Goal: Task Accomplishment & Management: Use online tool/utility

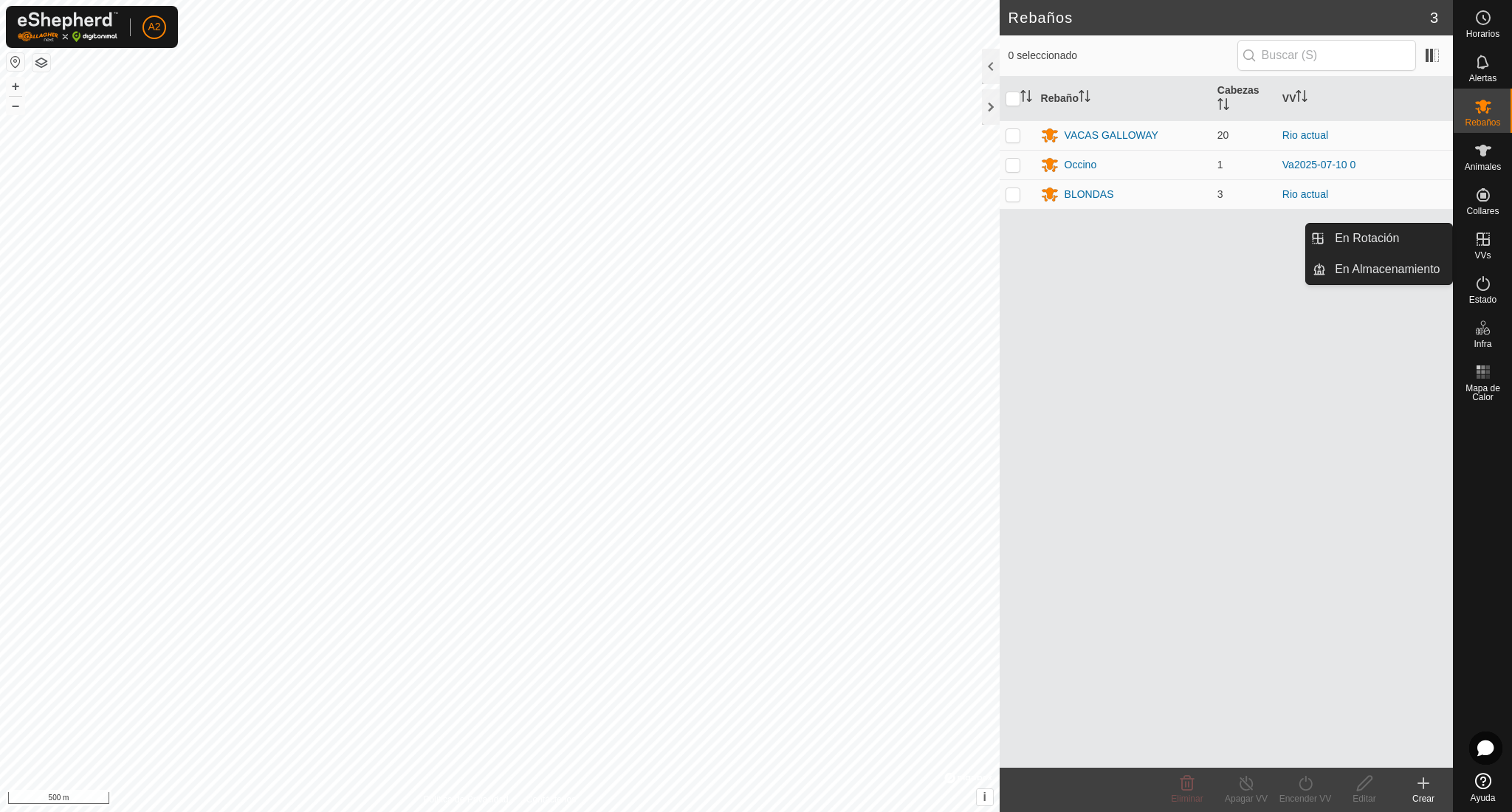
click at [1484, 249] on es-virtualpaddocks-svg-icon at bounding box center [1483, 239] width 27 height 24
click at [1482, 243] on icon at bounding box center [1483, 239] width 18 height 18
click at [1400, 235] on link "En Rotación" at bounding box center [1389, 239] width 126 height 29
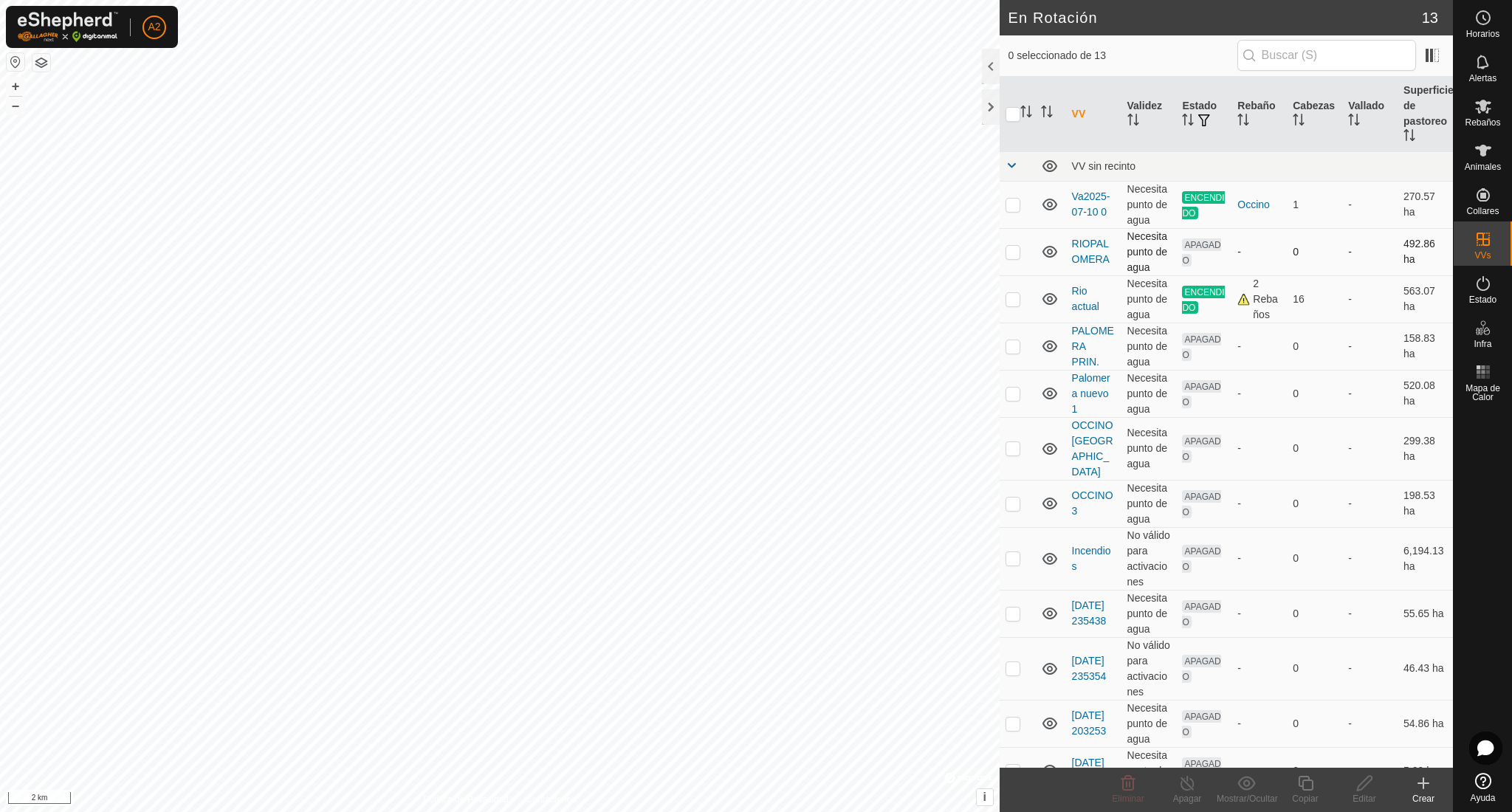
click at [1015, 256] on p-checkbox at bounding box center [1013, 252] width 15 height 11
checkbox input "true"
click at [1017, 299] on p-checkbox at bounding box center [1013, 299] width 15 height 11
click at [1015, 302] on p-checkbox at bounding box center [1013, 299] width 15 height 11
checkbox input "false"
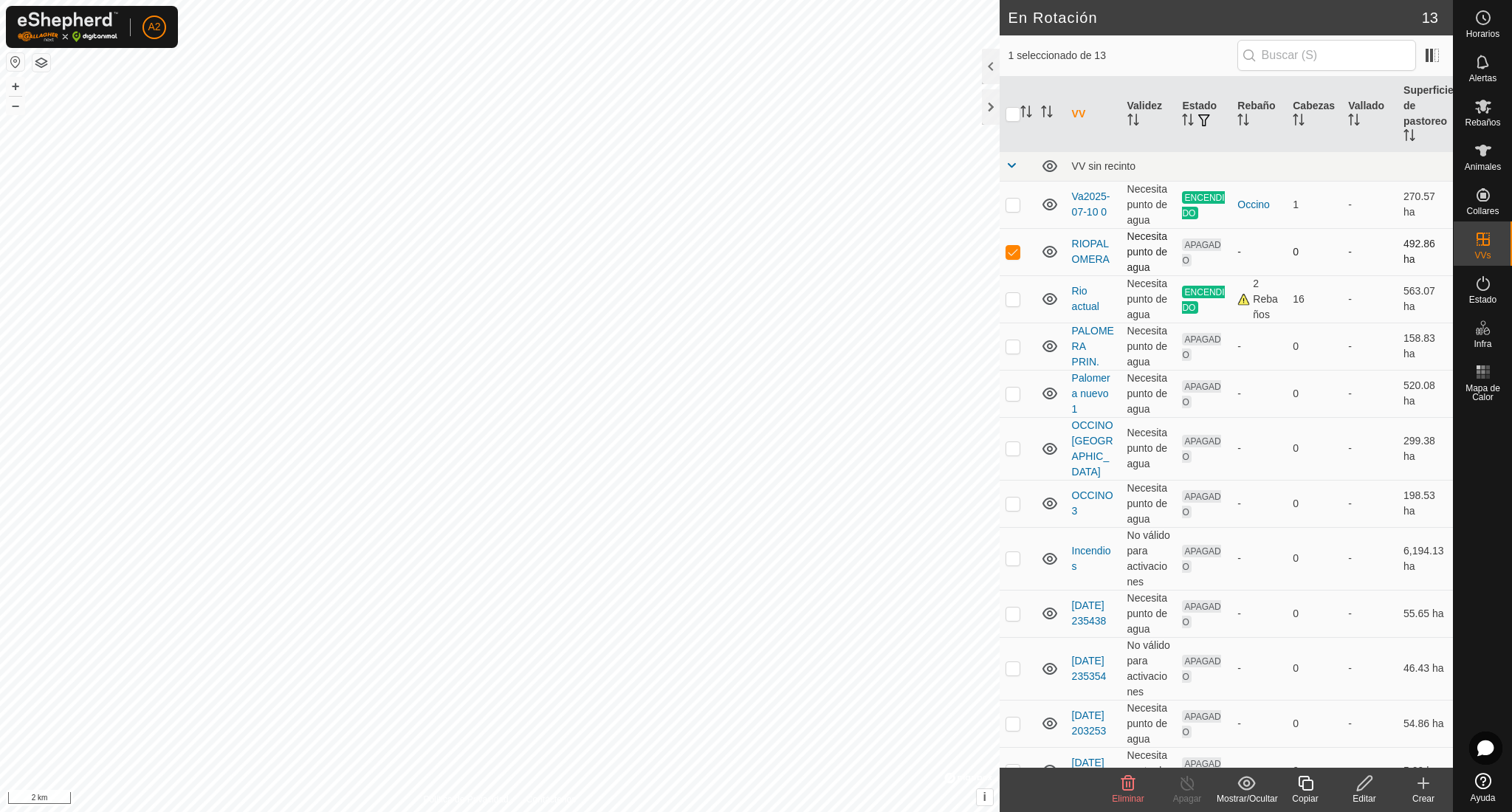
click at [1013, 251] on p-checkbox at bounding box center [1013, 252] width 15 height 11
checkbox input "false"
click at [1427, 787] on icon at bounding box center [1424, 783] width 18 height 18
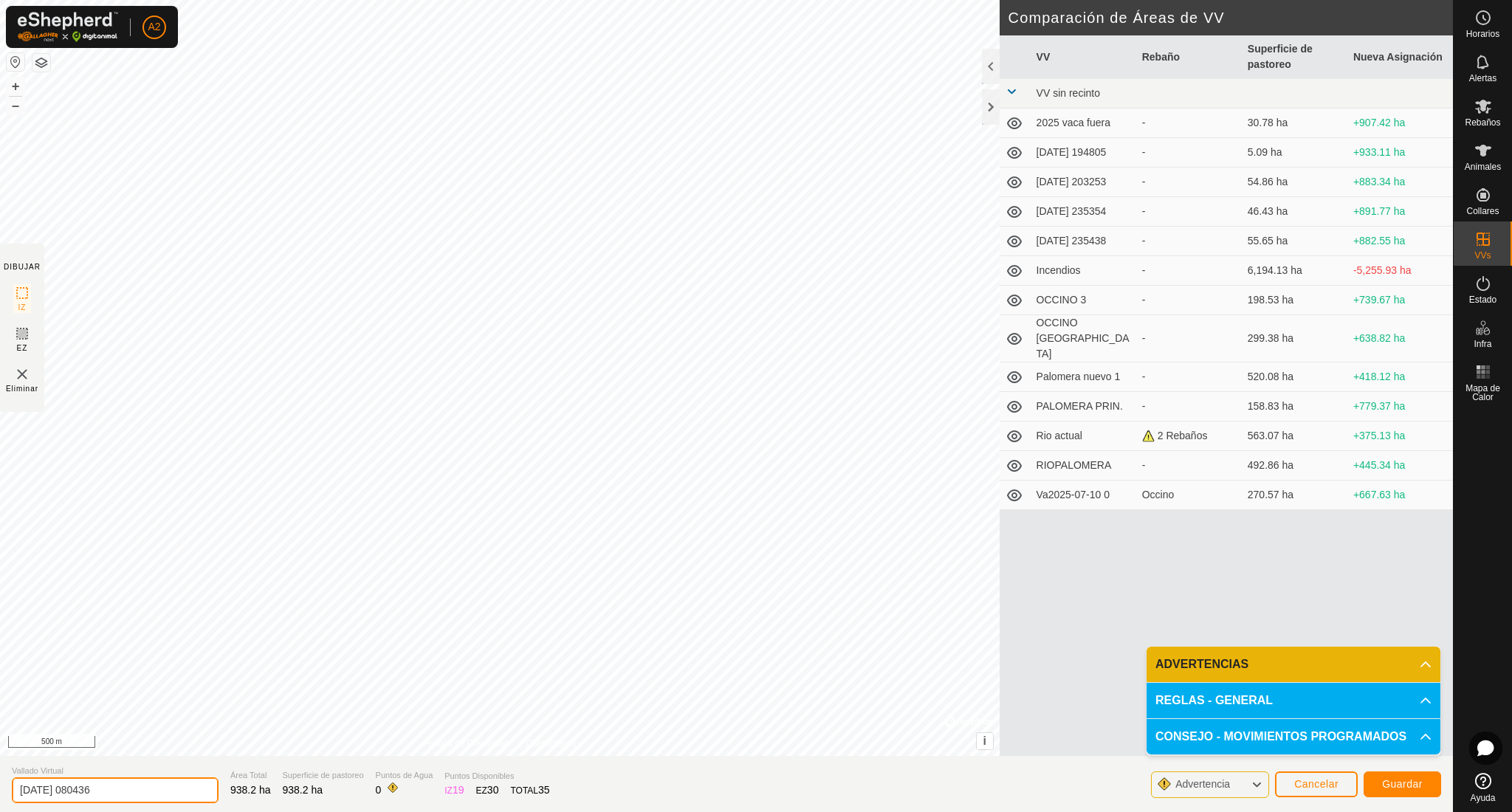
drag, startPoint x: 133, startPoint y: 793, endPoint x: 2, endPoint y: 780, distance: 131.6
click at [0, 781] on section "Vallado Virtual [DATE] 080436 Área Total 938.2 ha Superficie de pastoreo 938.2 …" at bounding box center [727, 783] width 1453 height 56
click at [143, 790] on input "PALO" at bounding box center [114, 790] width 207 height 26
type input "PALOPRI1"
click at [1393, 786] on span "Guardar" at bounding box center [1402, 783] width 41 height 11
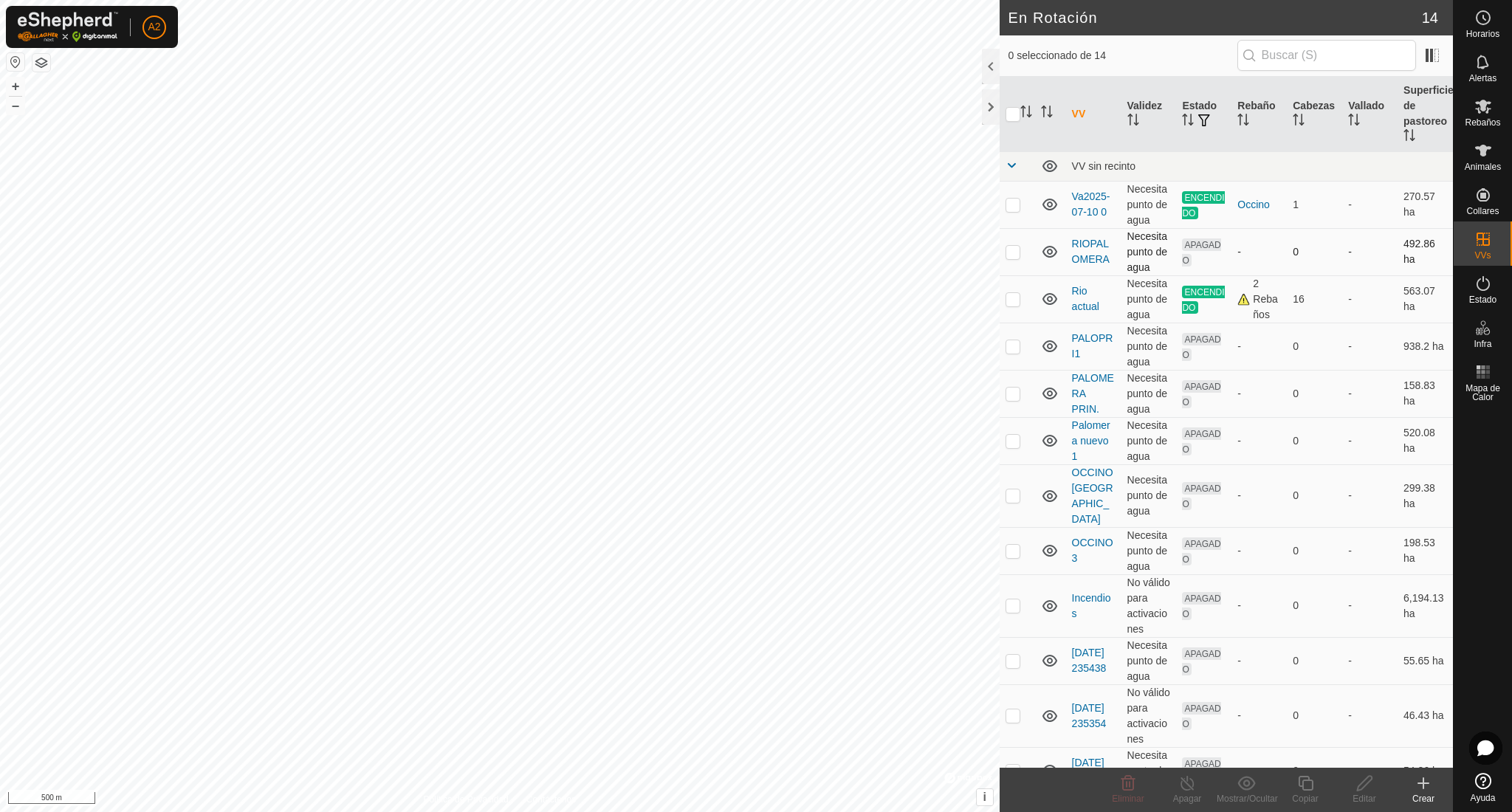
click at [1016, 254] on p-checkbox at bounding box center [1013, 252] width 15 height 11
checkbox input "true"
click at [1013, 297] on p-checkbox at bounding box center [1013, 299] width 15 height 11
checkbox input "true"
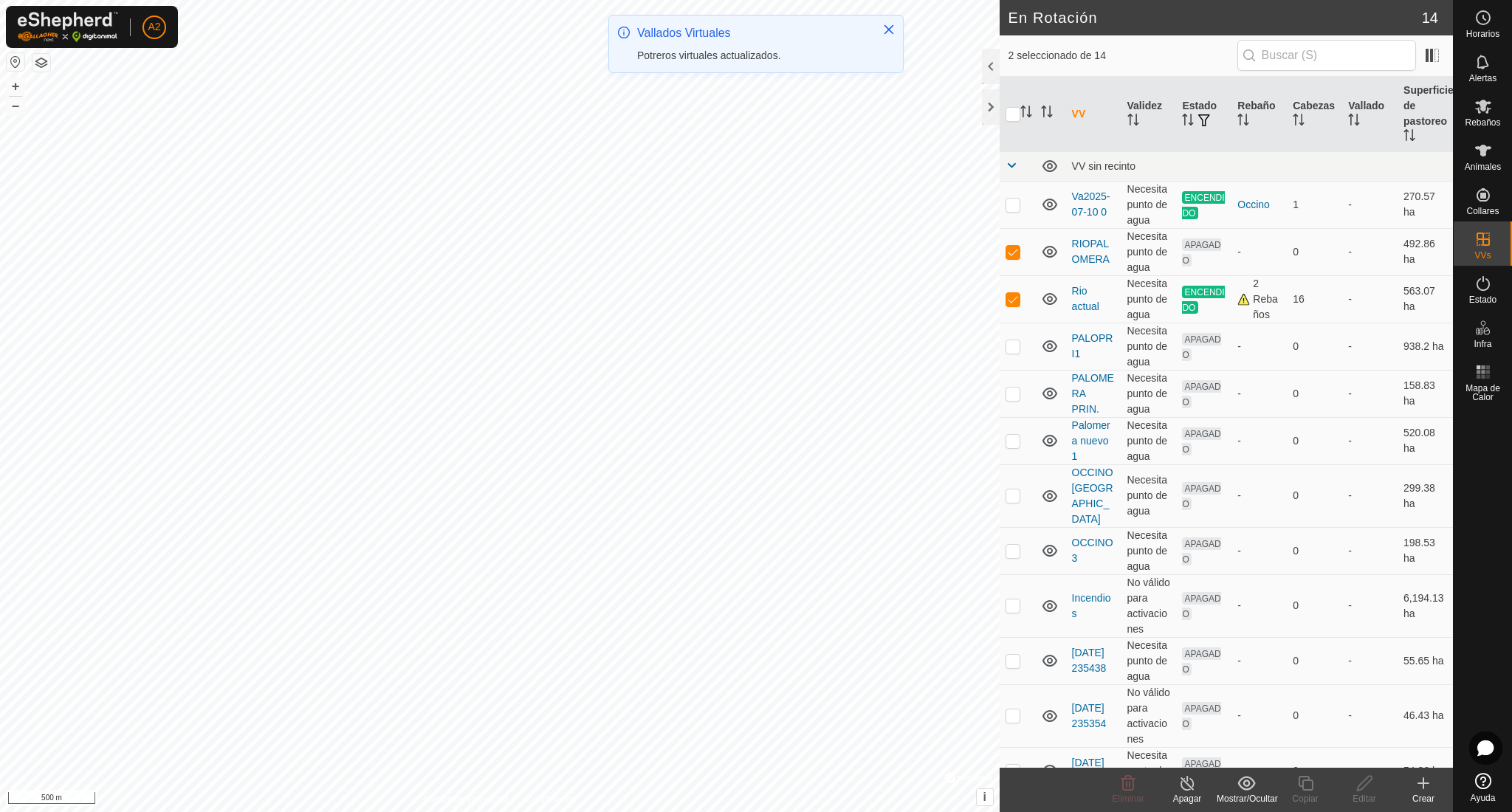
click at [1018, 393] on p-checkbox at bounding box center [1013, 393] width 15 height 11
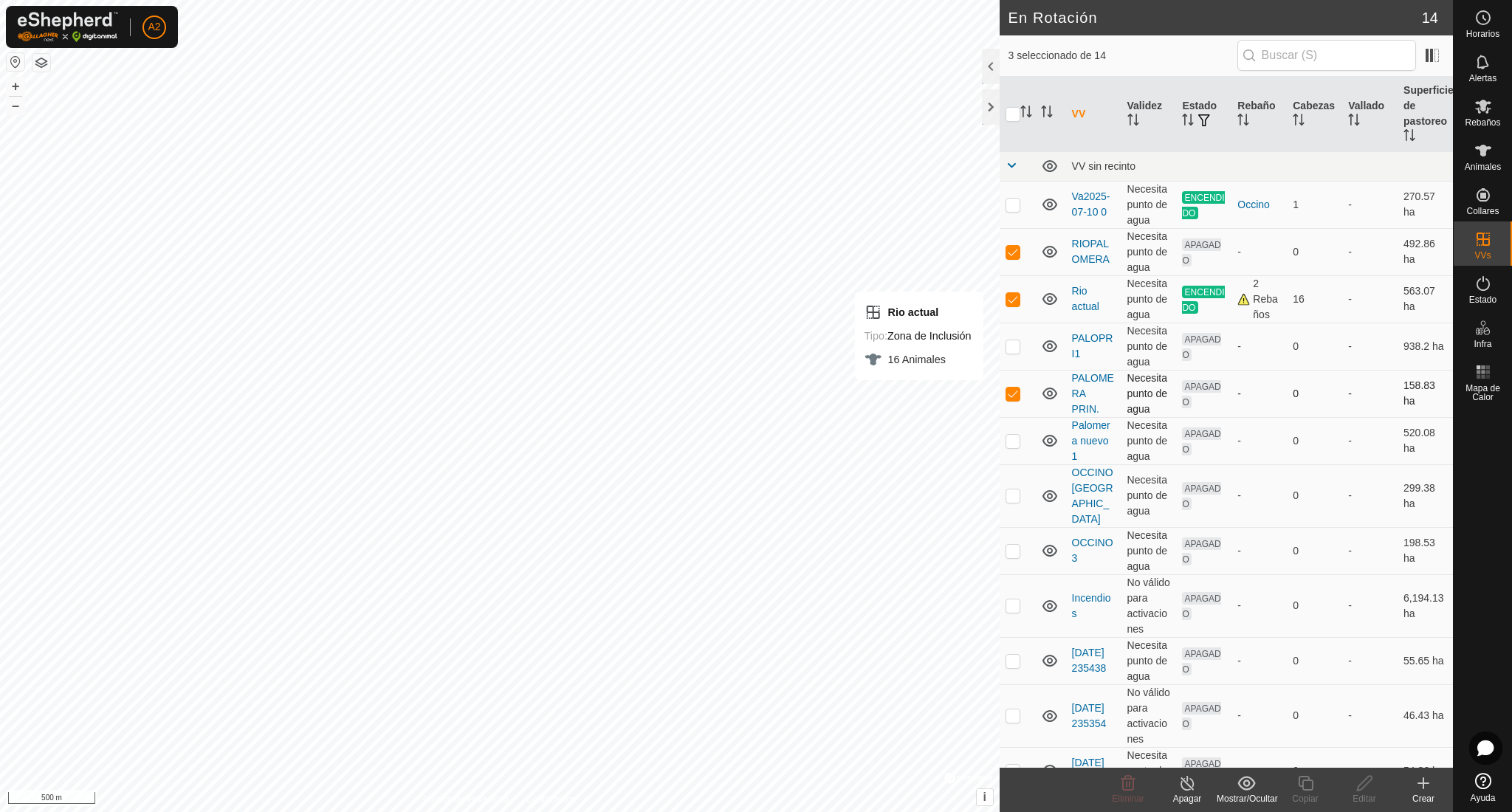
click at [1019, 393] on p-checkbox at bounding box center [1013, 393] width 15 height 11
checkbox input "false"
click at [1014, 298] on p-checkbox at bounding box center [1013, 299] width 15 height 11
checkbox input "false"
click at [1126, 778] on icon at bounding box center [1128, 783] width 14 height 15
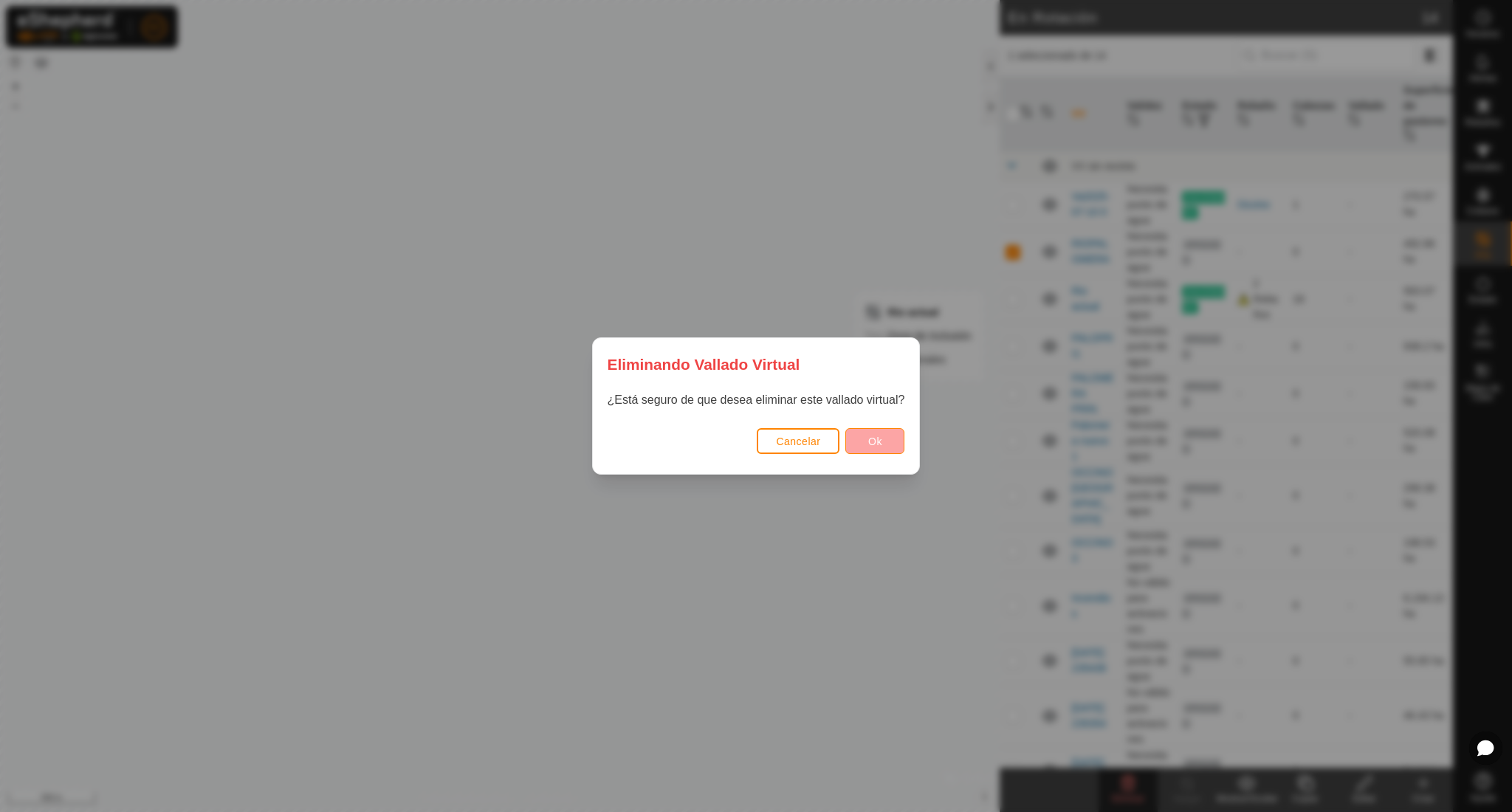
click at [898, 441] on button "Ok" at bounding box center [875, 441] width 59 height 26
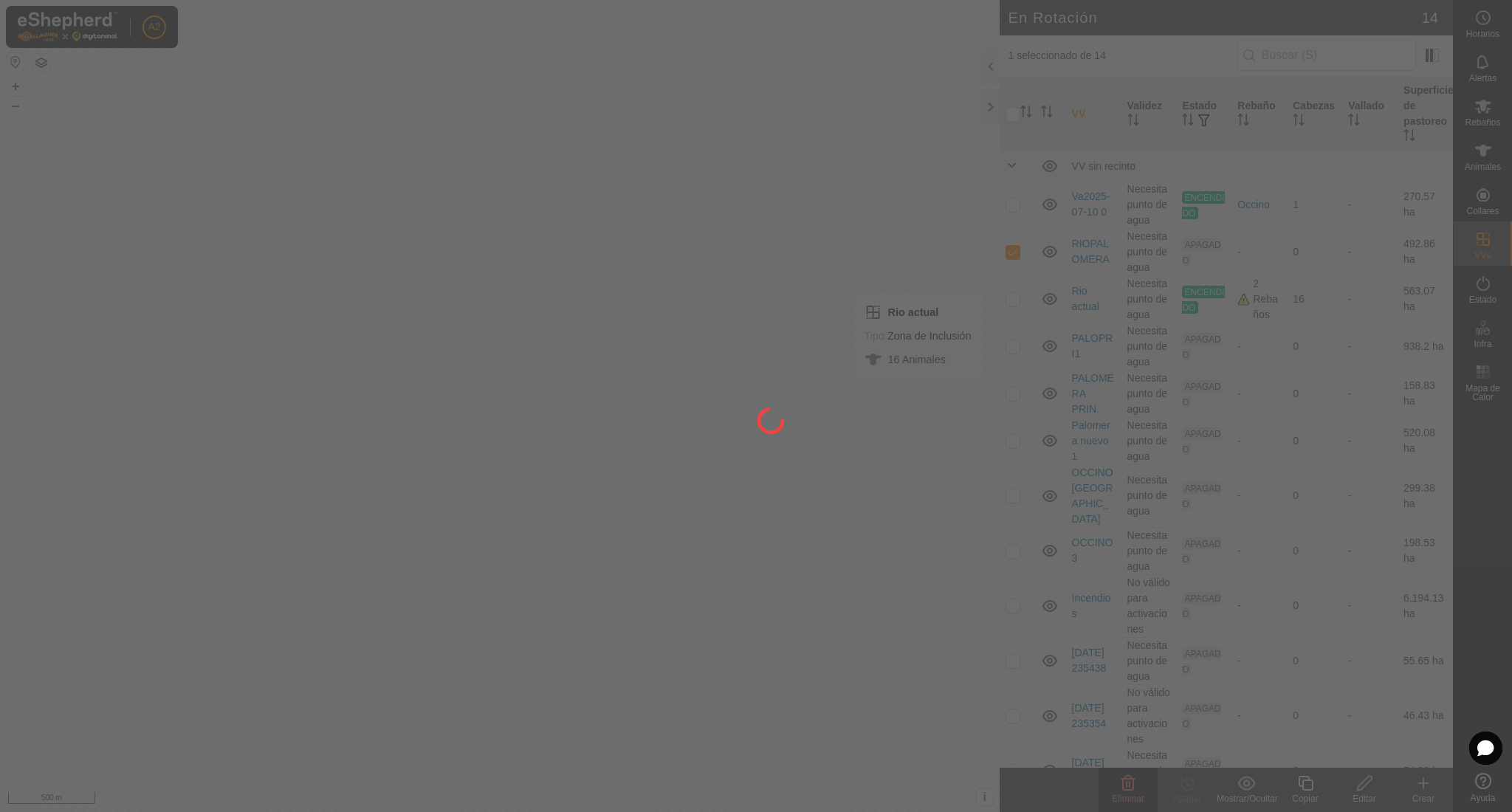
checkbox input "false"
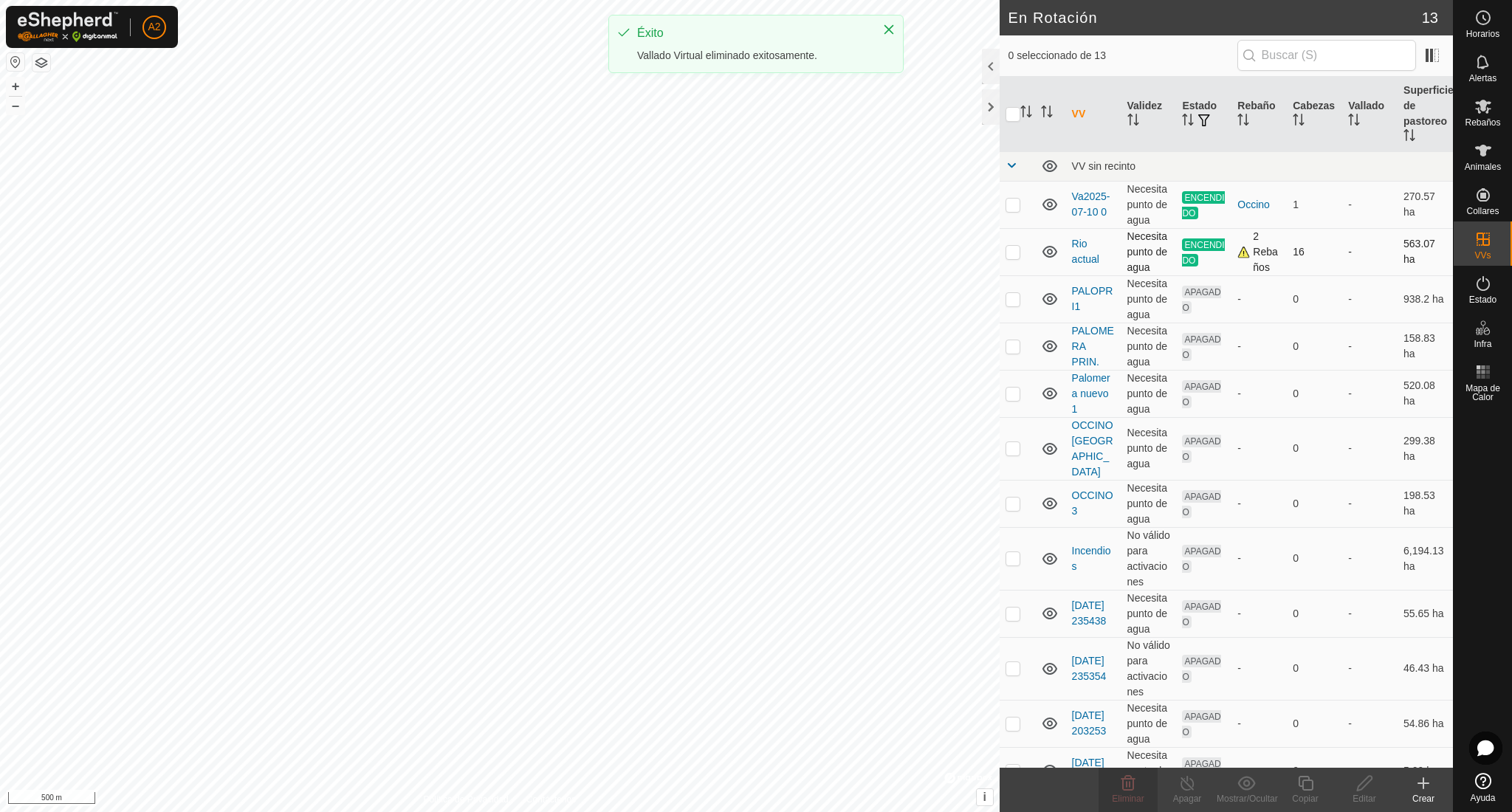
click at [1019, 247] on p-checkbox at bounding box center [1013, 252] width 15 height 11
checkbox input "true"
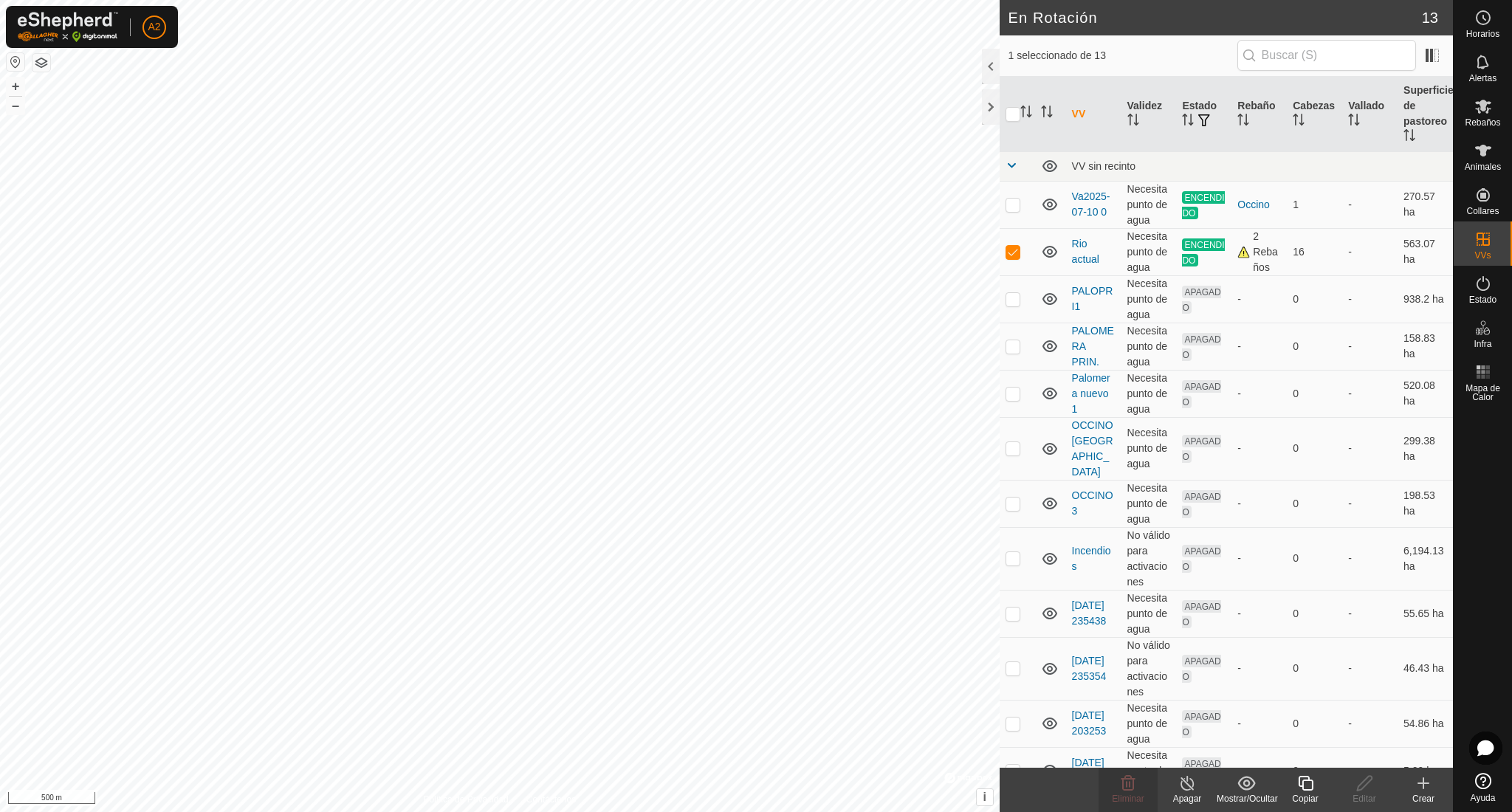
click at [1189, 783] on icon at bounding box center [1188, 783] width 19 height 18
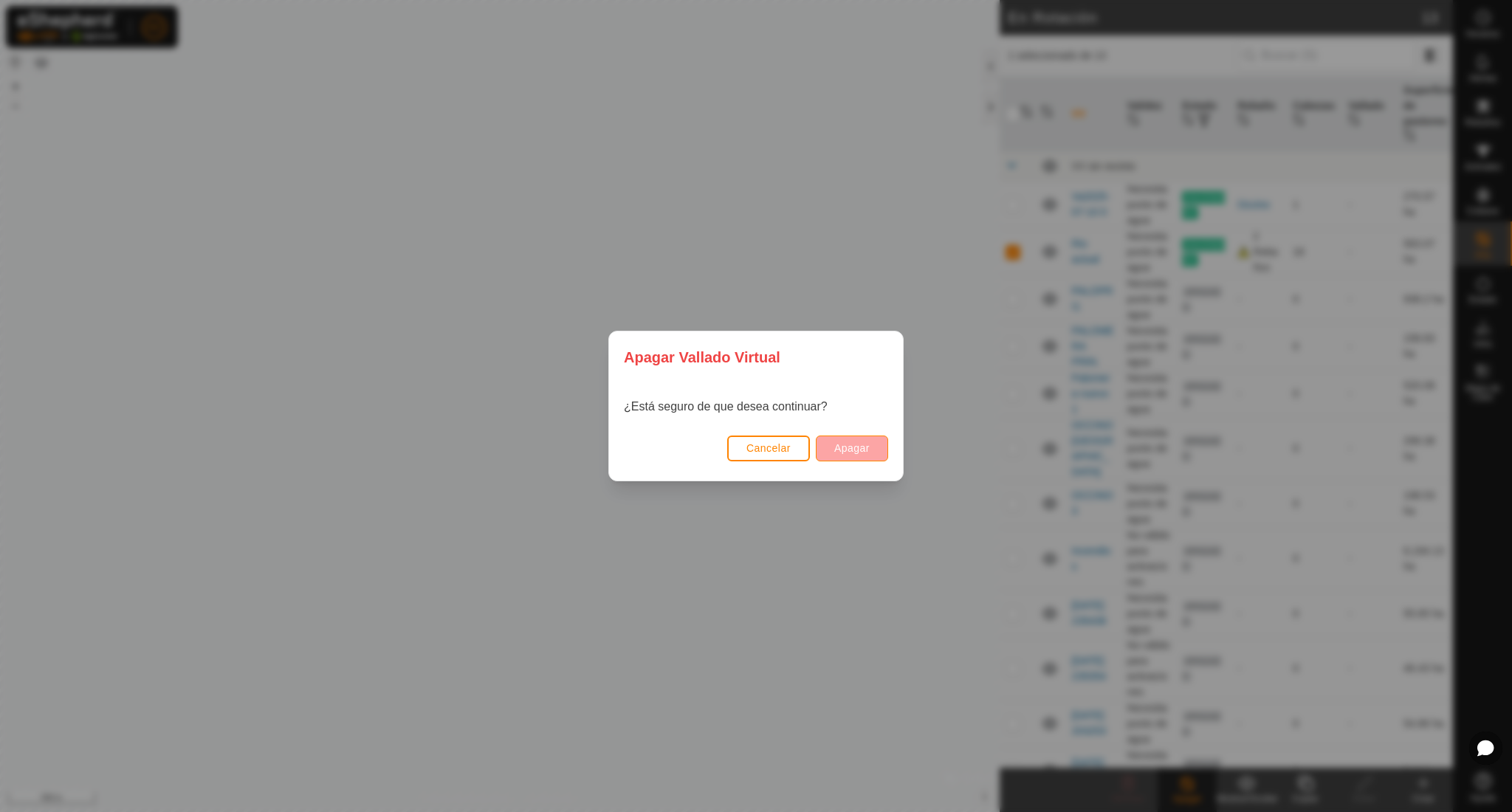
click at [859, 453] on span "Apagar" at bounding box center [852, 448] width 35 height 11
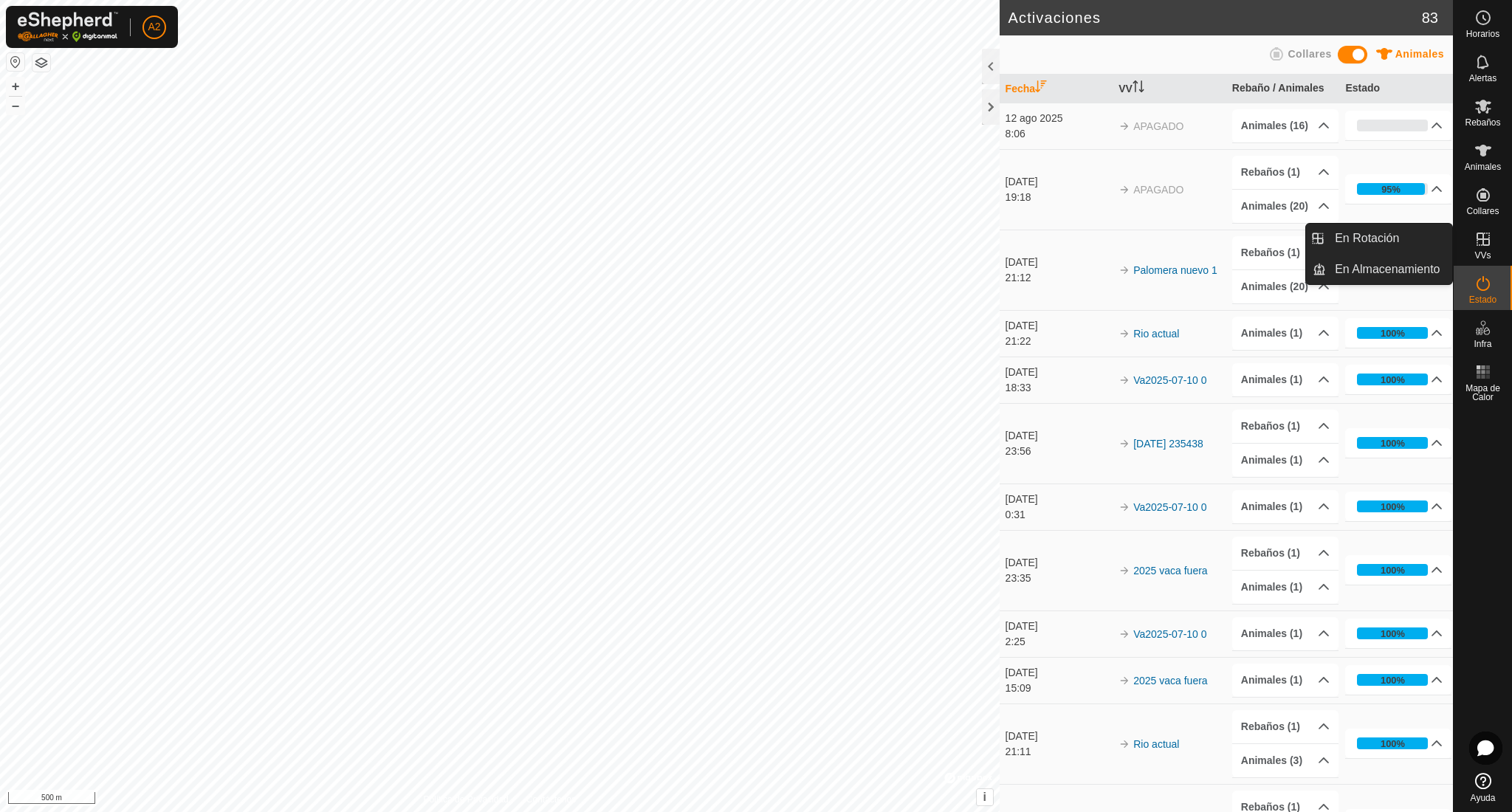
click at [1471, 257] on div "VVs" at bounding box center [1483, 243] width 58 height 44
click at [1482, 243] on icon at bounding box center [1483, 239] width 18 height 18
click at [1483, 238] on icon at bounding box center [1483, 239] width 13 height 13
click at [1412, 244] on link "En Rotación" at bounding box center [1389, 239] width 126 height 29
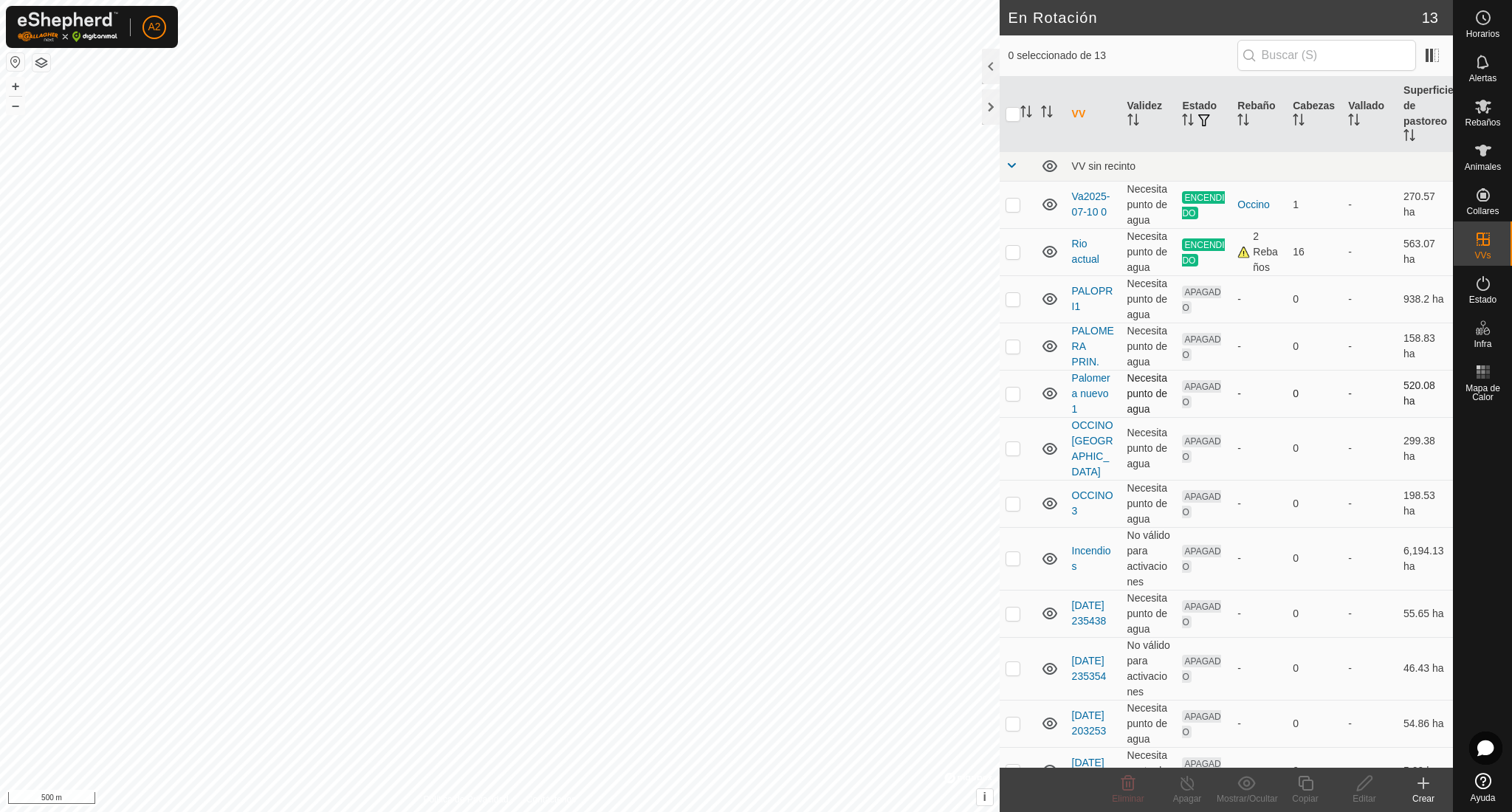
click at [1012, 397] on p-checkbox at bounding box center [1013, 393] width 15 height 11
click at [1014, 395] on p-checkbox at bounding box center [1013, 393] width 15 height 11
checkbox input "false"
click at [1015, 344] on p-checkbox at bounding box center [1013, 346] width 15 height 11
checkbox input "true"
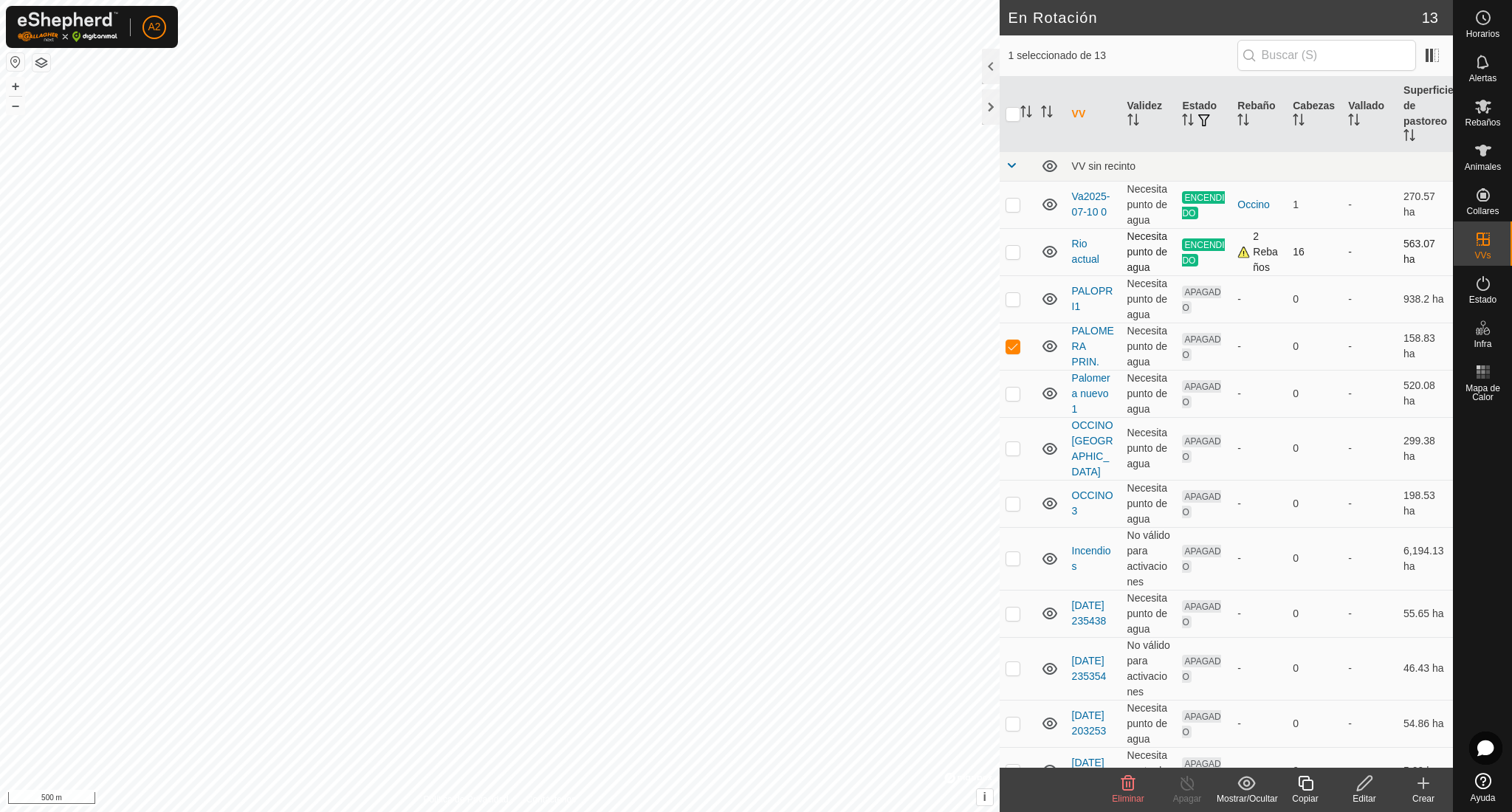
click at [1017, 255] on p-checkbox at bounding box center [1013, 252] width 15 height 11
checkbox input "false"
click at [1125, 790] on icon at bounding box center [1128, 783] width 14 height 15
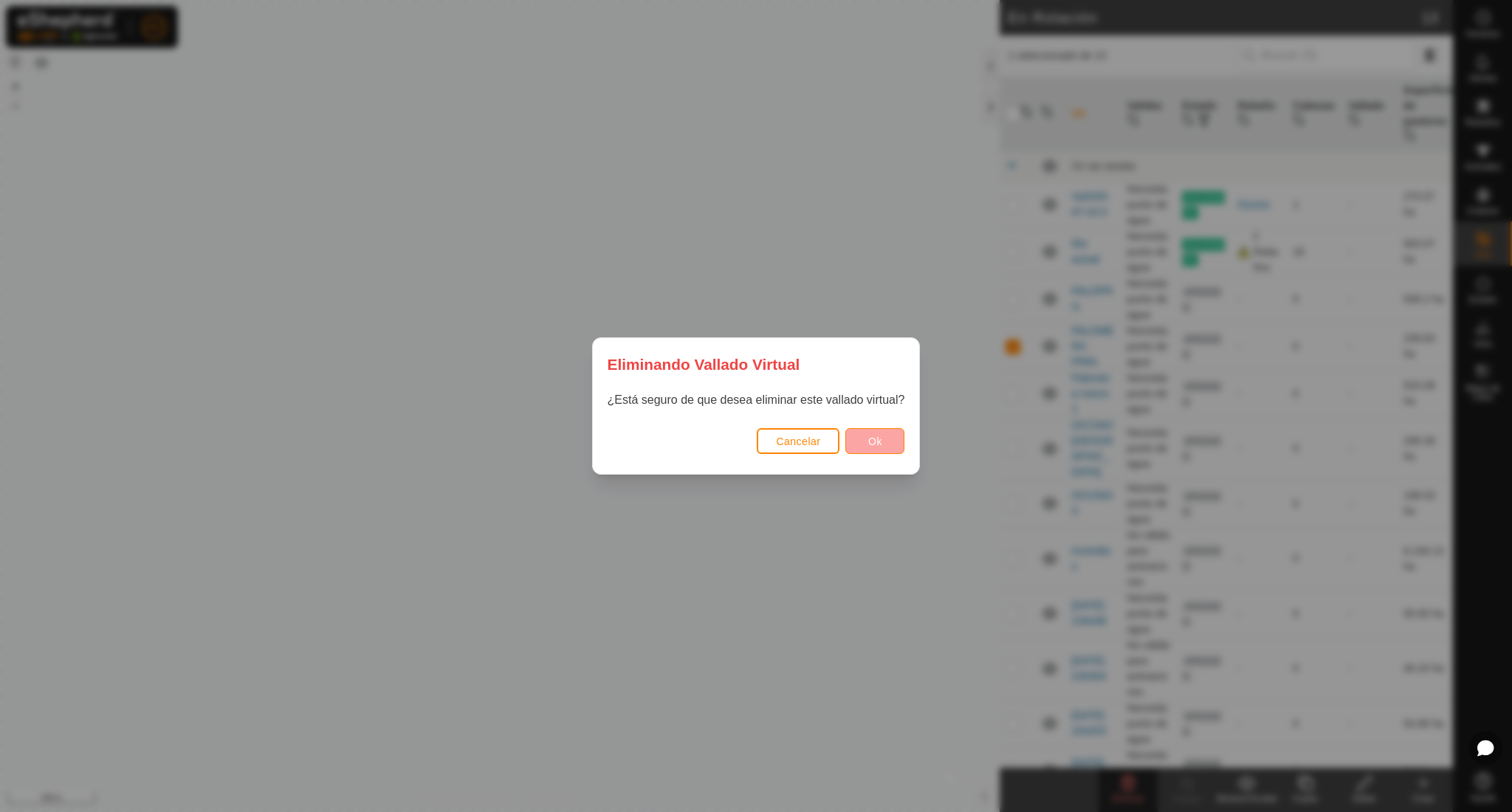
click at [889, 435] on button "Ok" at bounding box center [875, 441] width 59 height 26
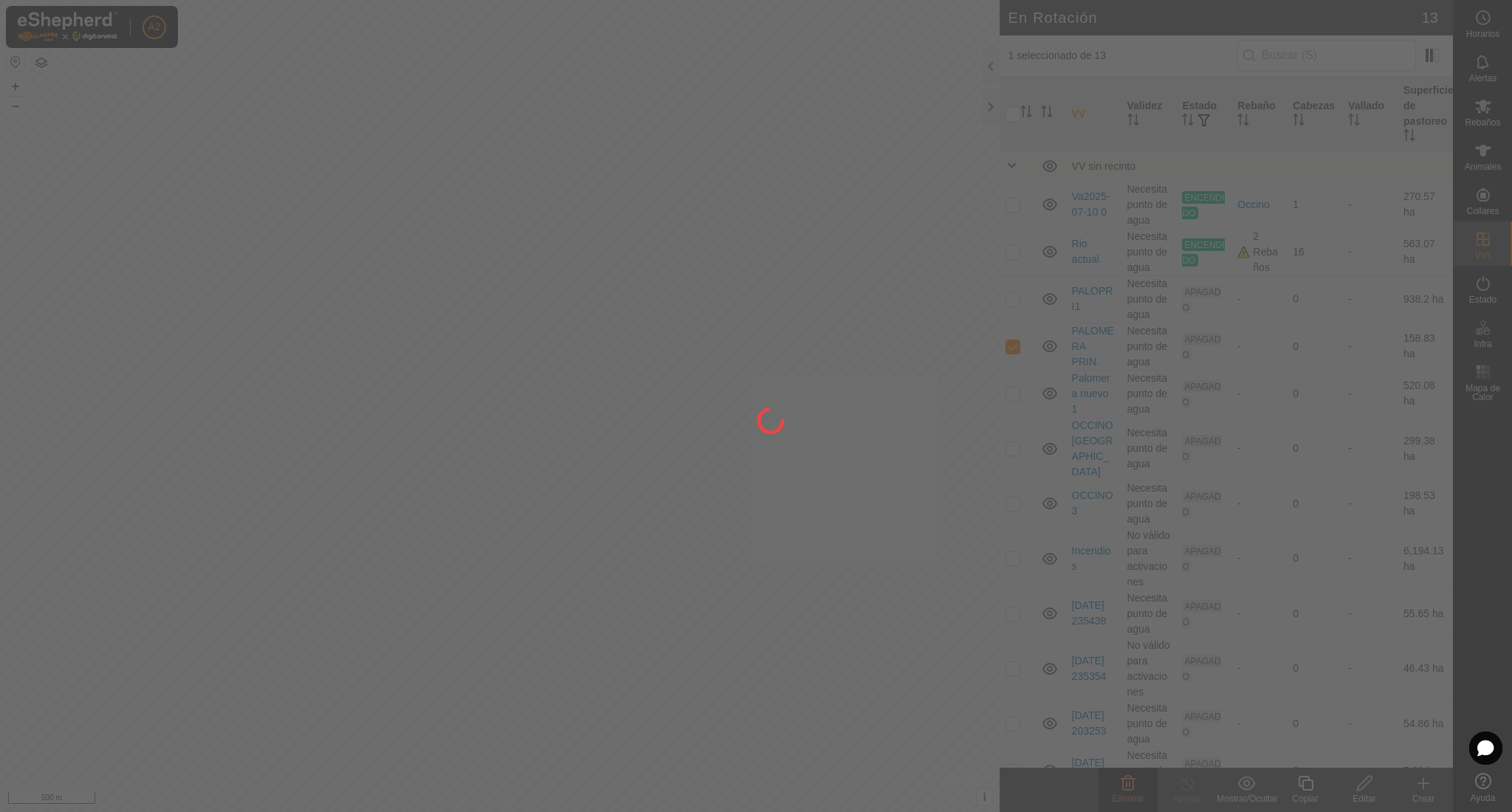
checkbox input "false"
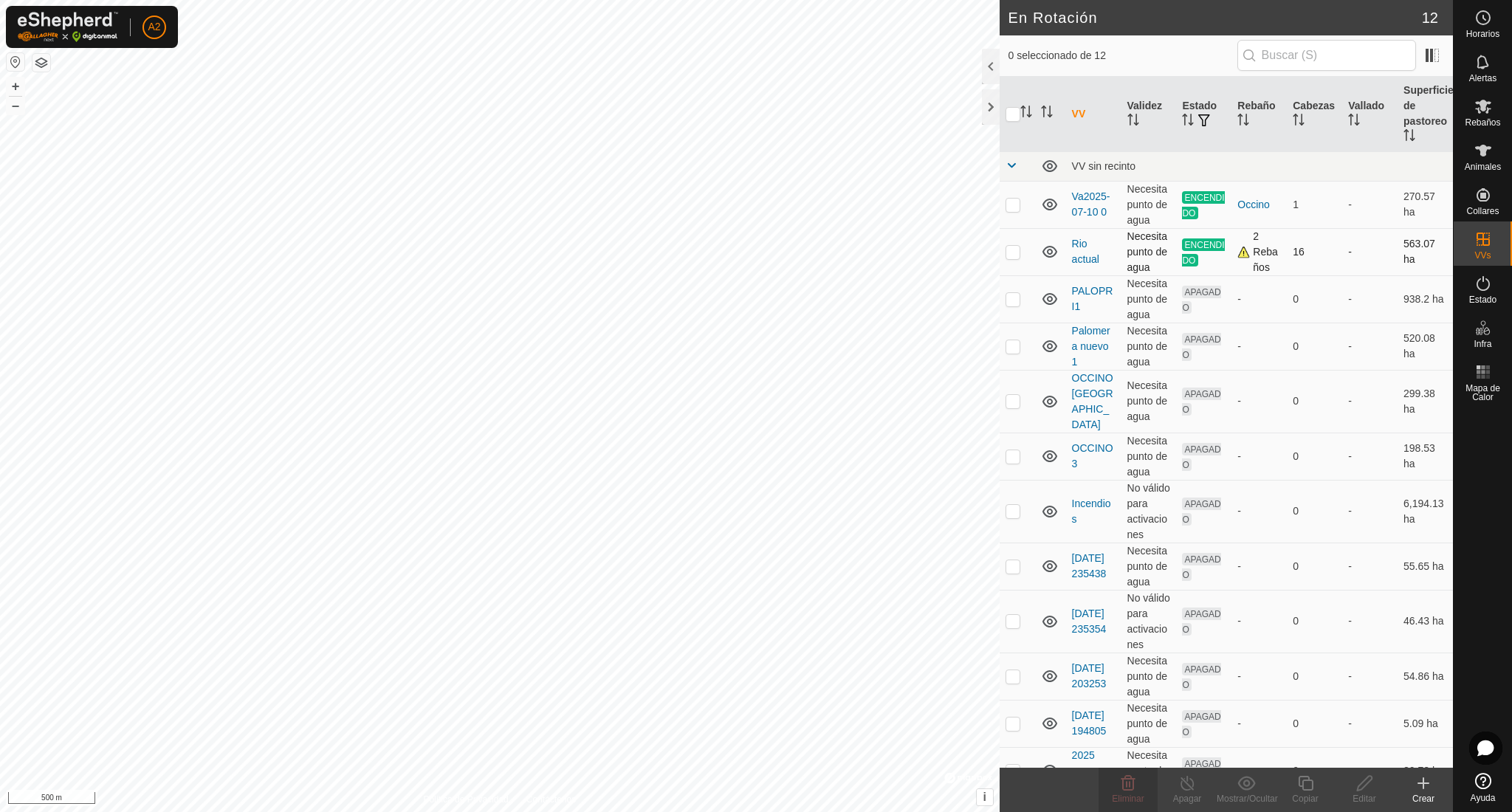
click at [1013, 251] on p-checkbox at bounding box center [1013, 252] width 15 height 11
checkbox input "false"
click at [1016, 350] on p-checkbox at bounding box center [1013, 346] width 15 height 11
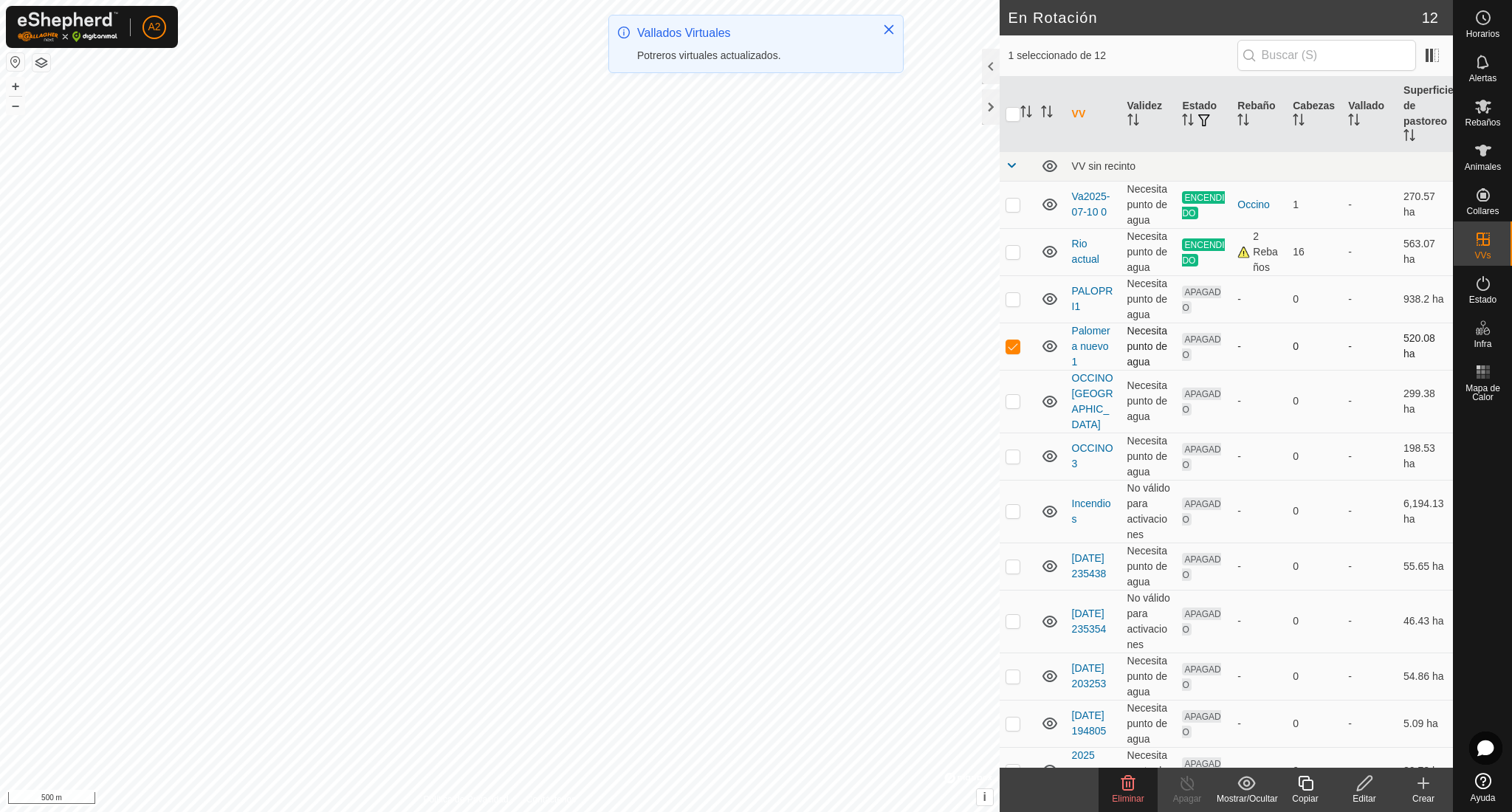
click at [1016, 349] on p-checkbox at bounding box center [1013, 346] width 15 height 11
checkbox input "false"
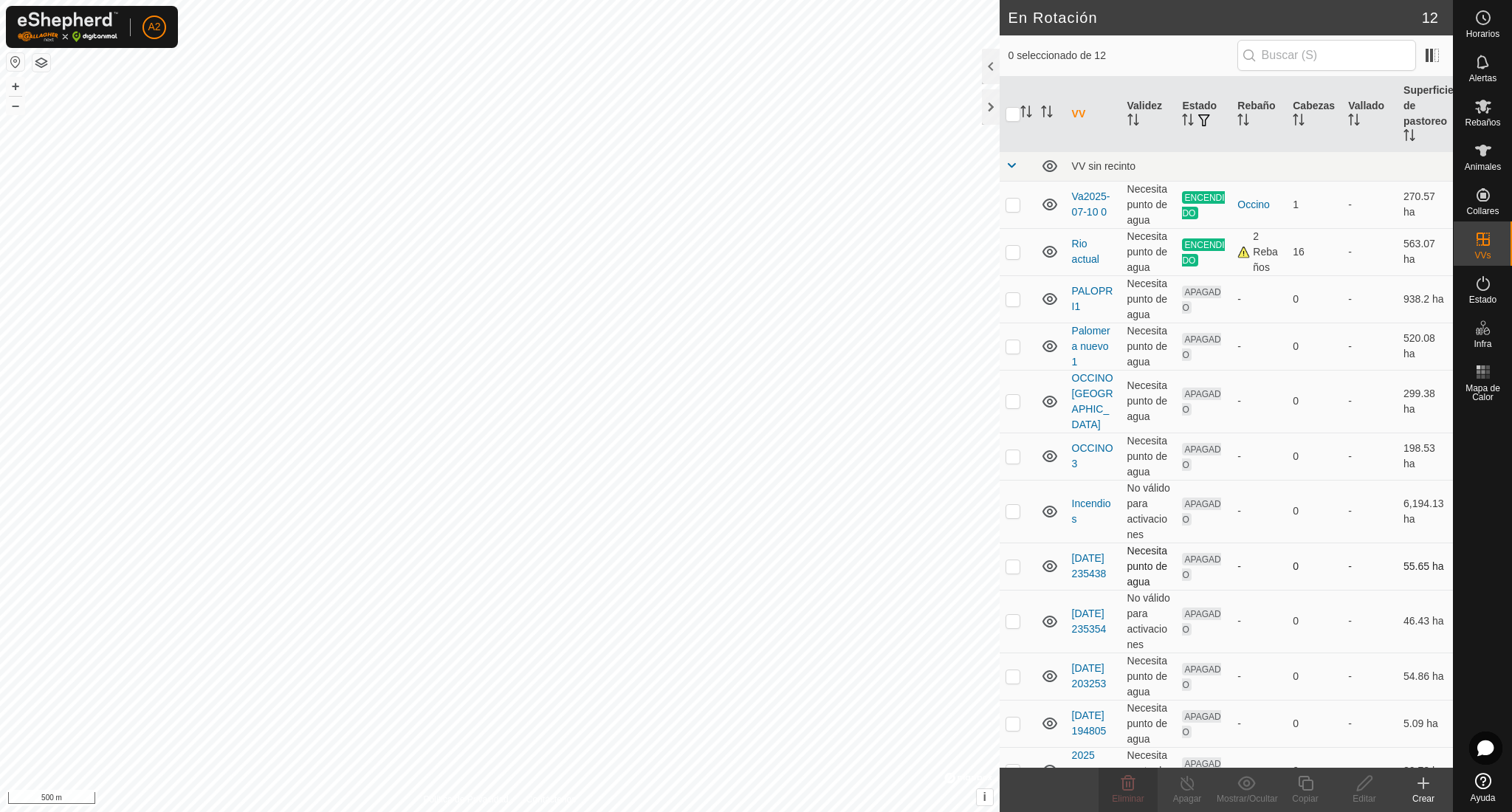
click at [1015, 569] on p-checkbox at bounding box center [1013, 566] width 15 height 11
click at [1015, 569] on p-checkbox at bounding box center [1013, 566] width 15 height 11
checkbox input "false"
click at [1016, 627] on p-checkbox at bounding box center [1013, 620] width 15 height 11
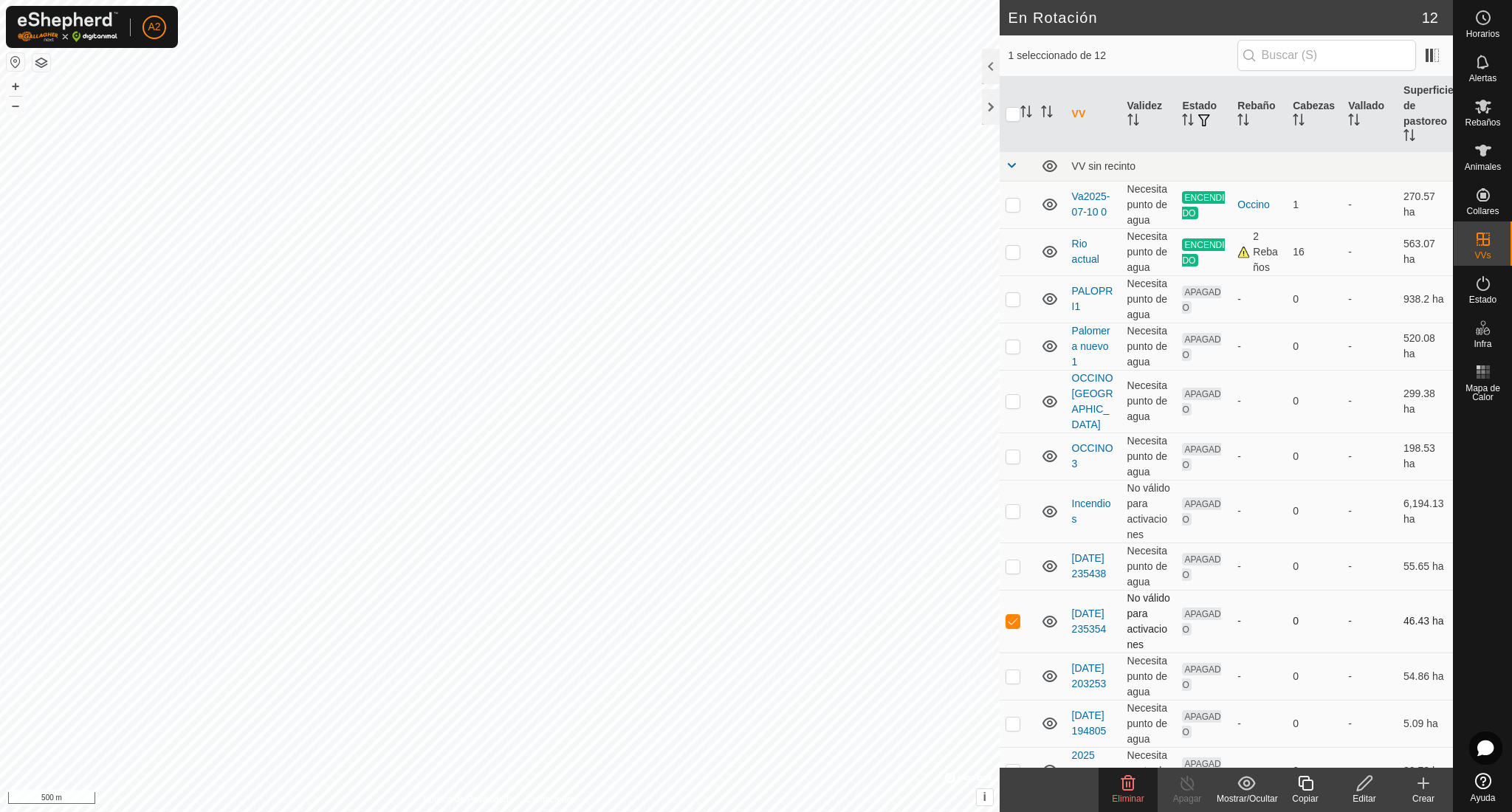
checkbox input "false"
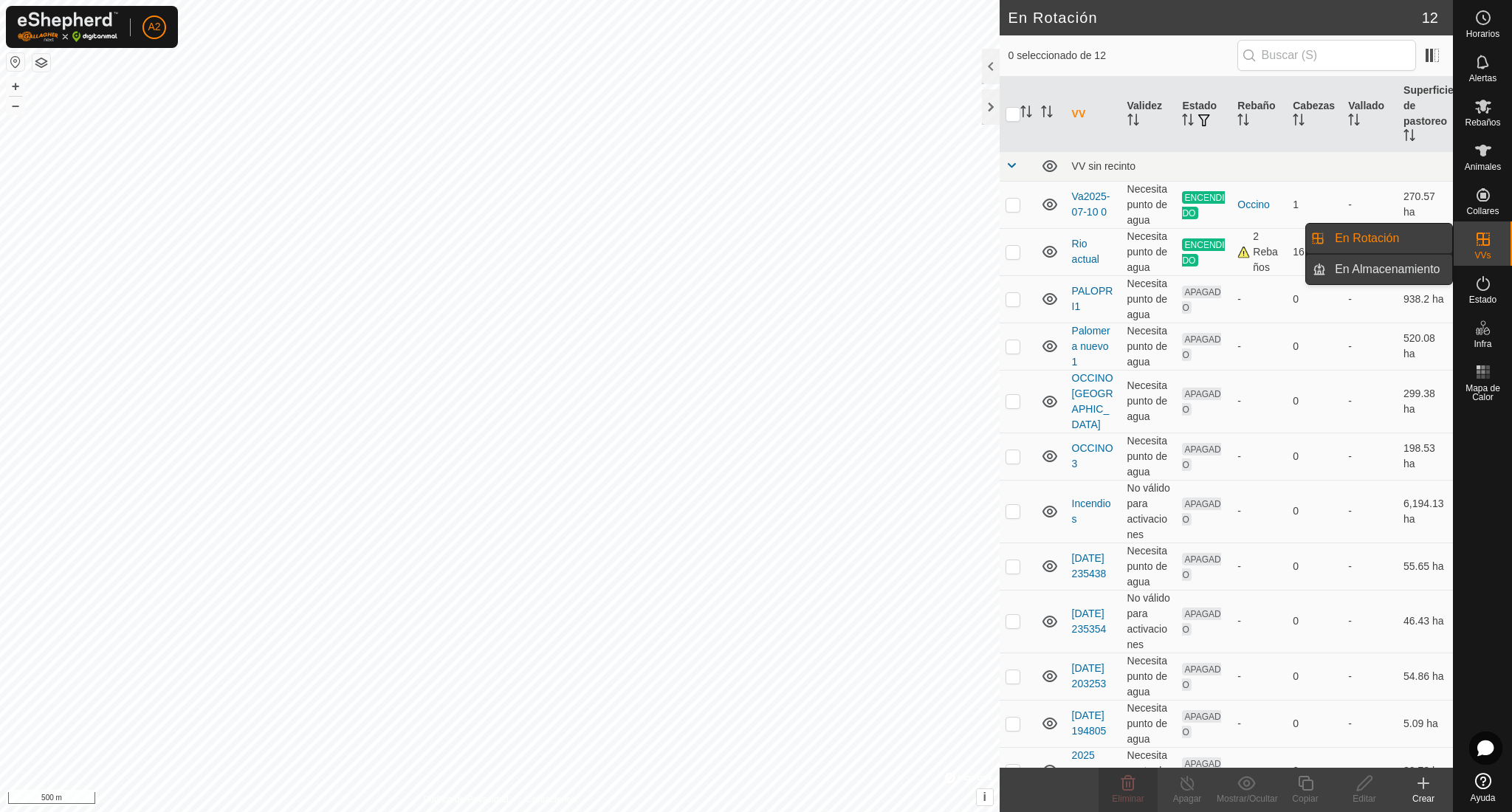
click at [1425, 272] on link "En Almacenamiento" at bounding box center [1389, 270] width 126 height 29
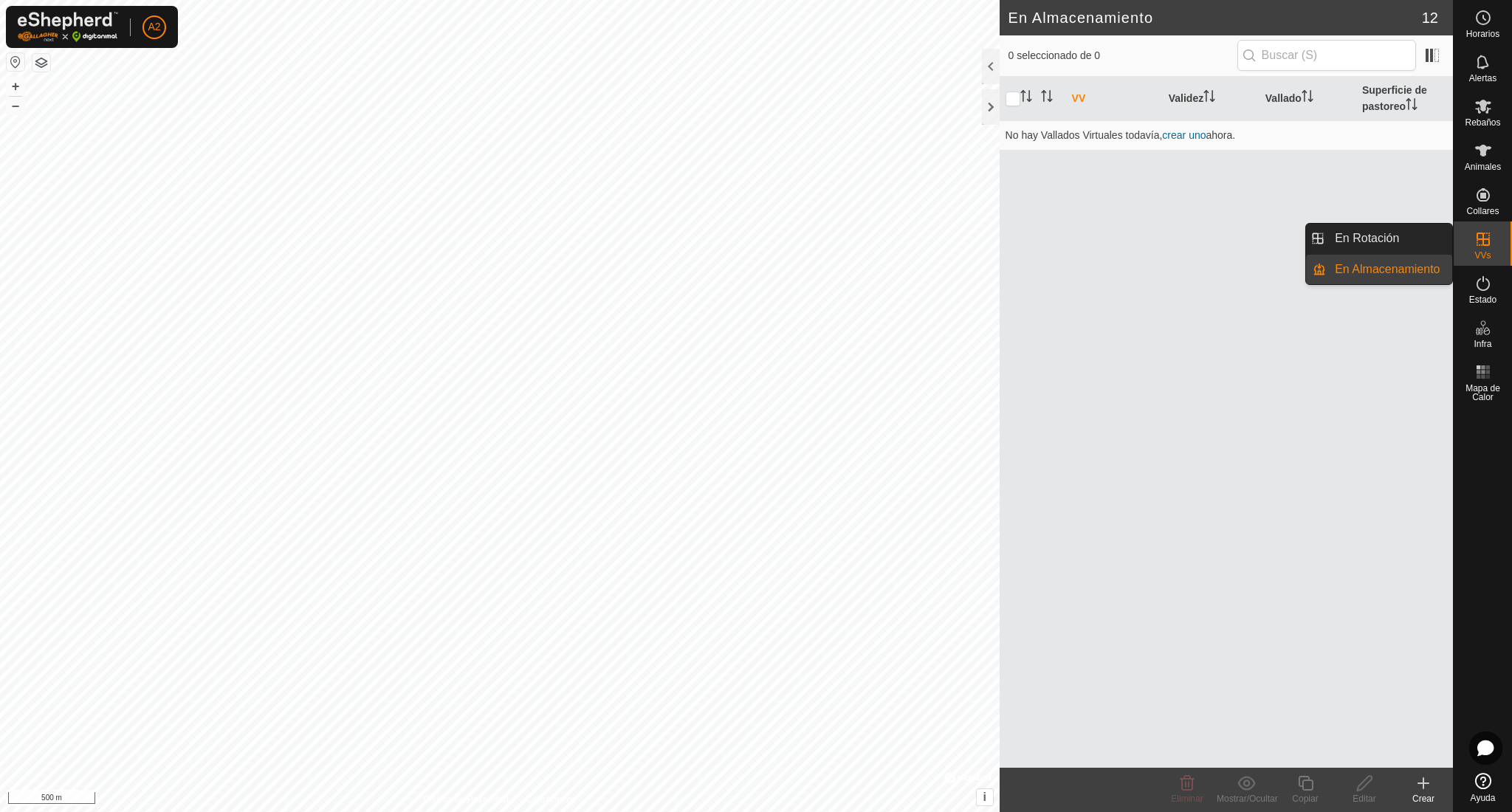
click at [1381, 235] on div "En Rotación En Almacenamiento" at bounding box center [1379, 254] width 148 height 62
click at [1352, 233] on link "En Rotación" at bounding box center [1389, 239] width 126 height 29
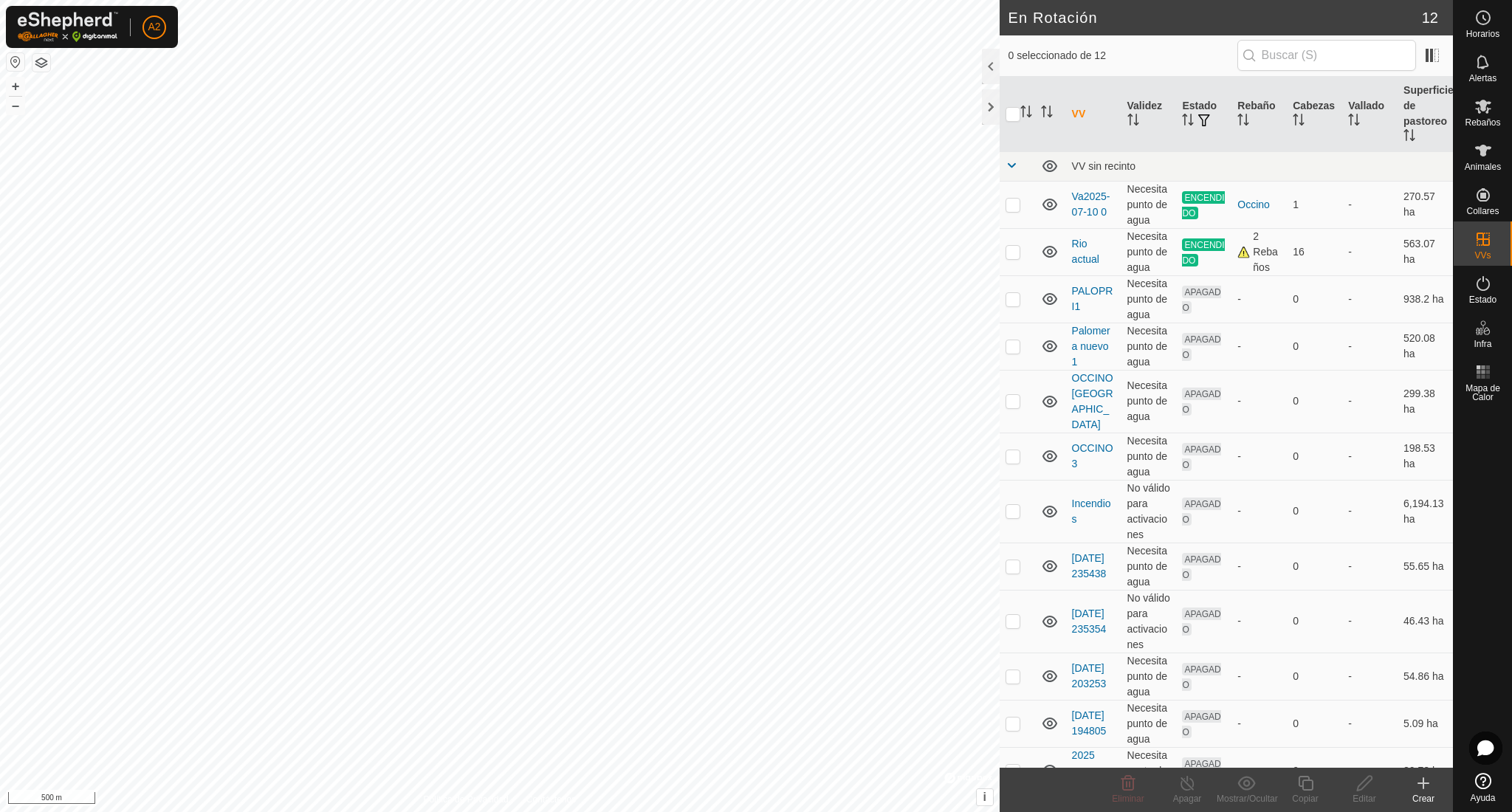
checkbox input "true"
checkbox input "false"
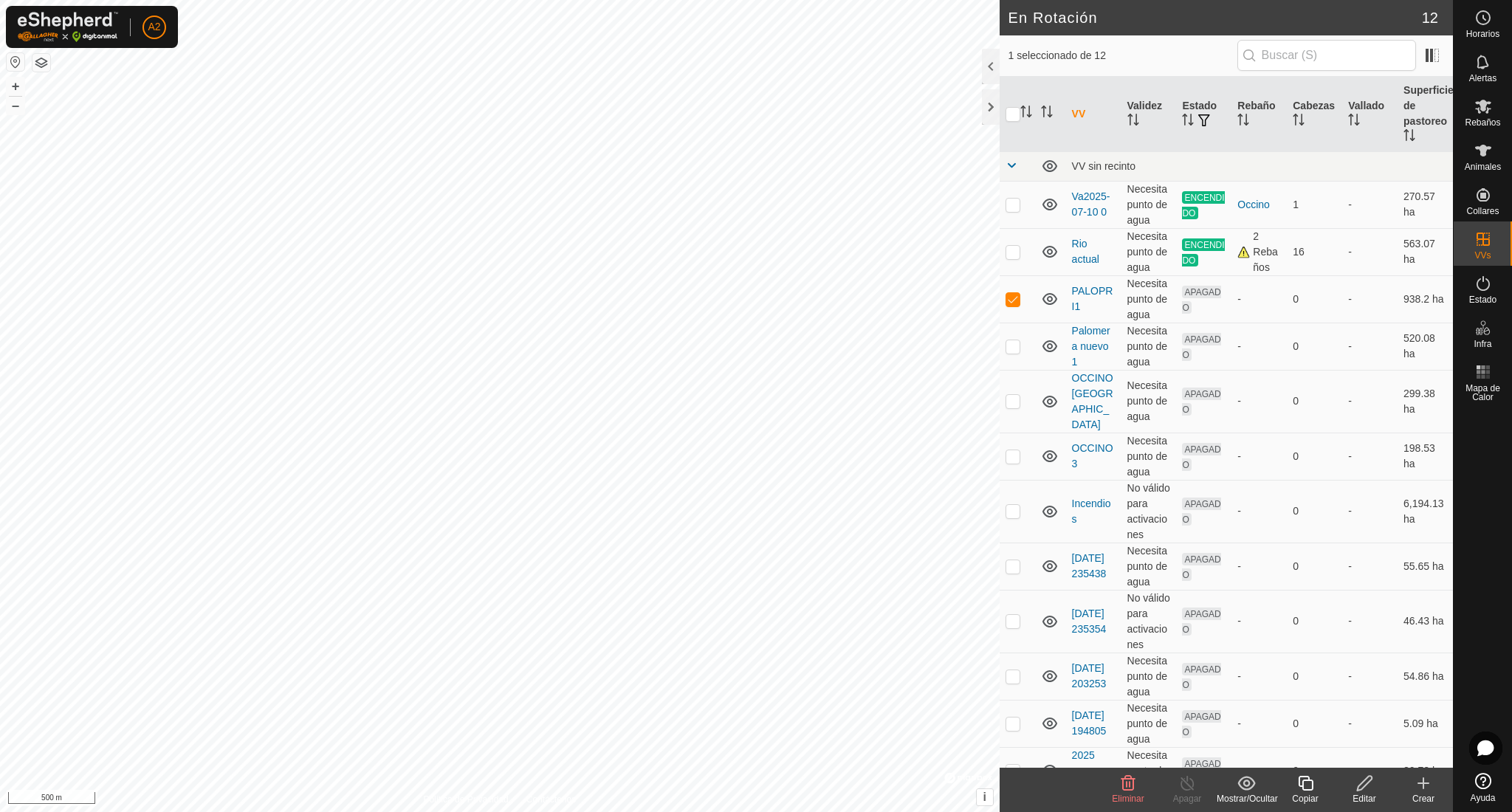
checkbox input "true"
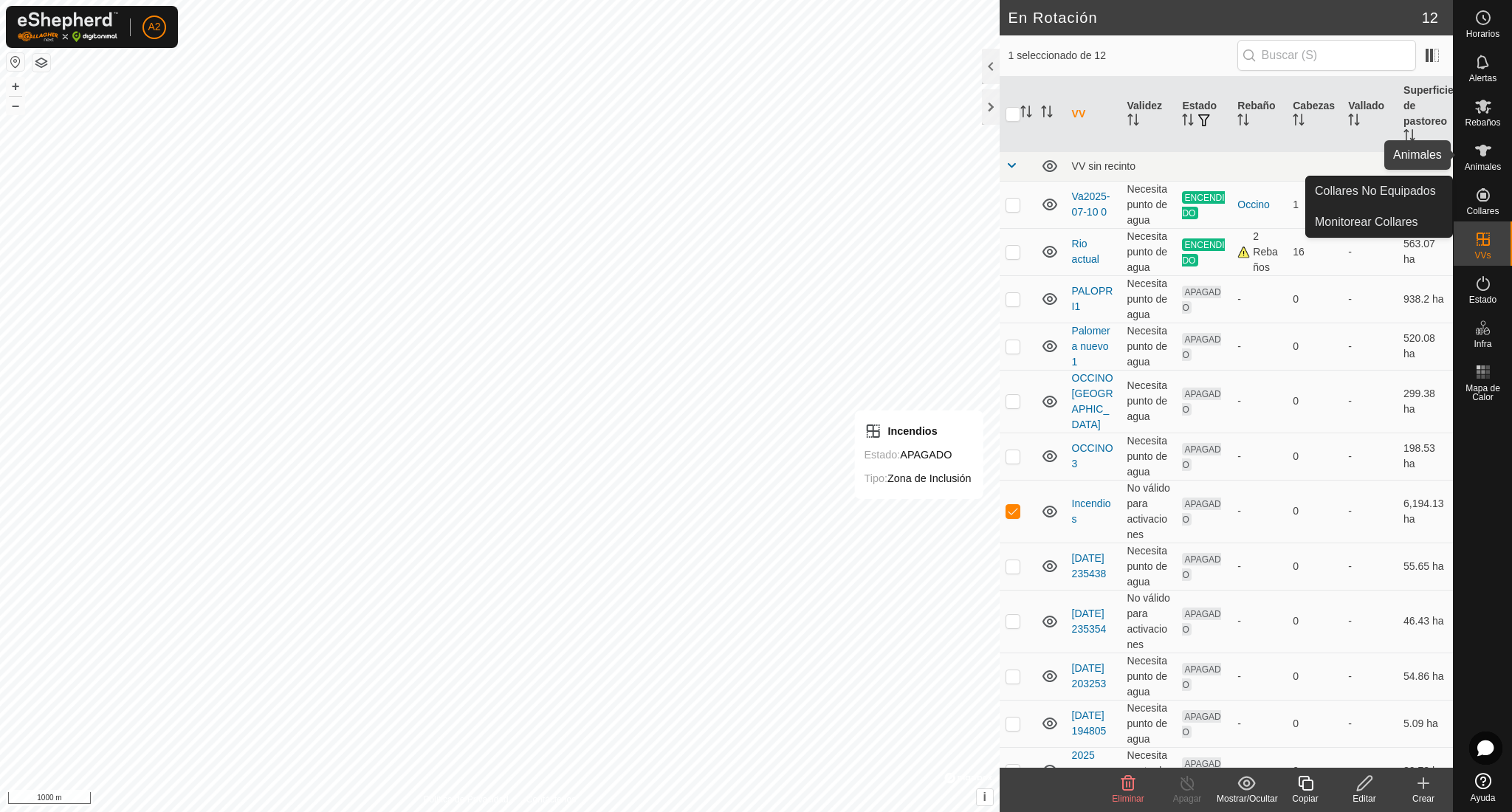
click at [1494, 155] on es-animals-svg-icon at bounding box center [1483, 150] width 27 height 24
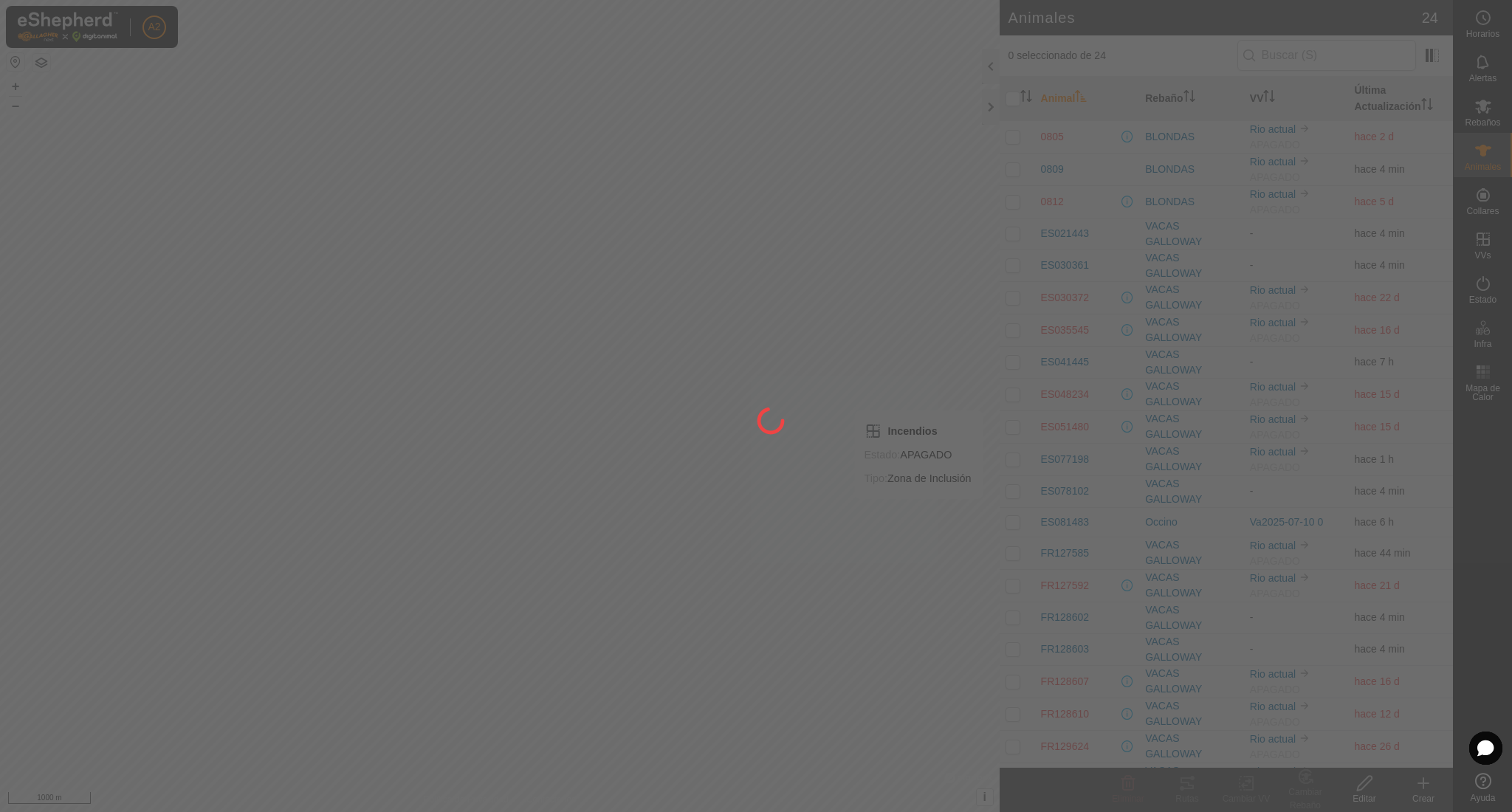
click at [1483, 123] on span "Rebaños" at bounding box center [1482, 123] width 35 height 9
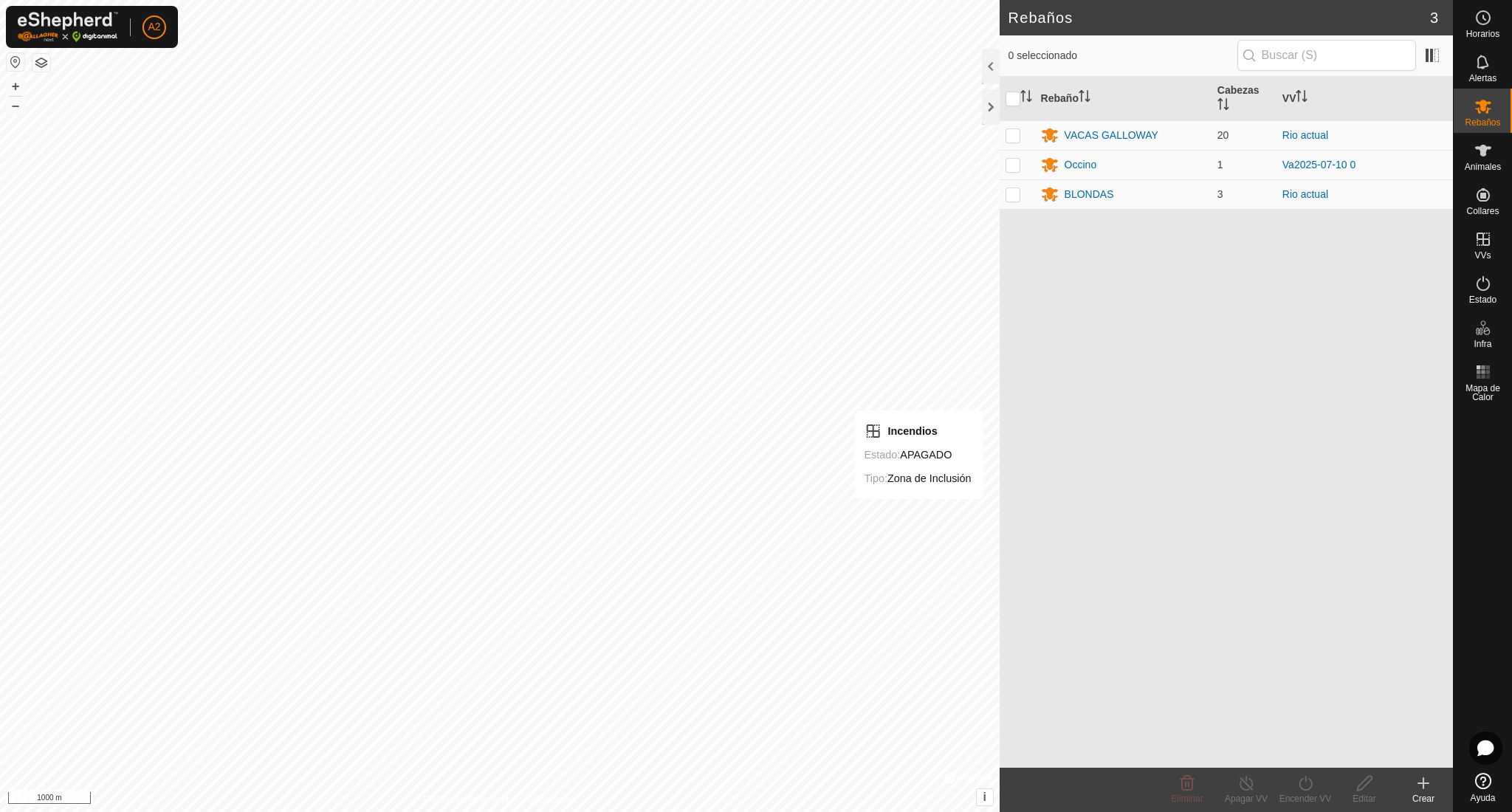
click at [1481, 116] on es-mob-svg-icon at bounding box center [1483, 106] width 27 height 24
click at [1013, 140] on p-checkbox at bounding box center [1013, 135] width 15 height 11
checkbox input "true"
click at [1304, 783] on icon at bounding box center [1305, 783] width 19 height 18
click at [1317, 749] on link "Ahora" at bounding box center [1349, 751] width 146 height 29
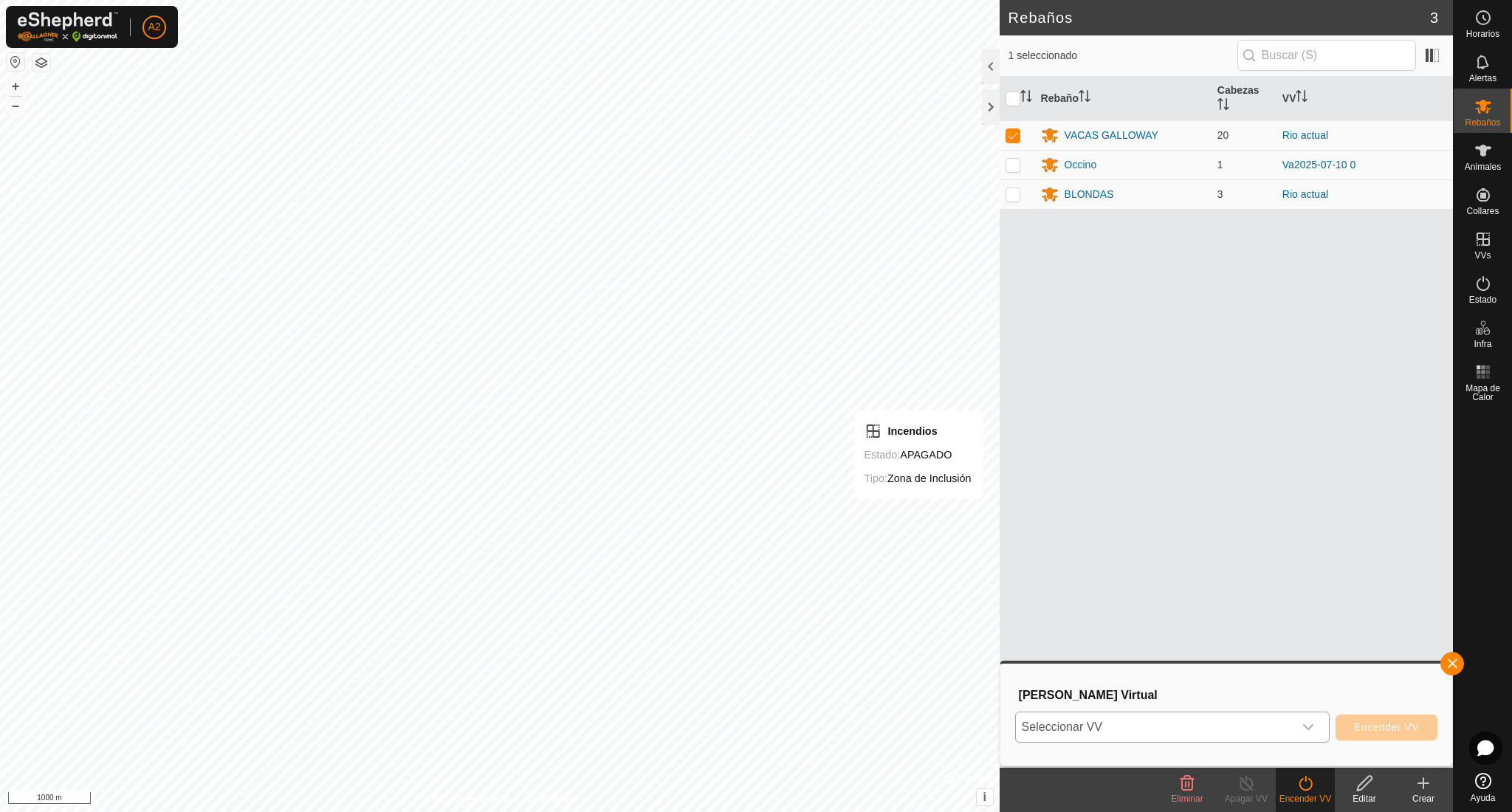
click at [1257, 730] on span "Seleccionar VV" at bounding box center [1155, 727] width 278 height 29
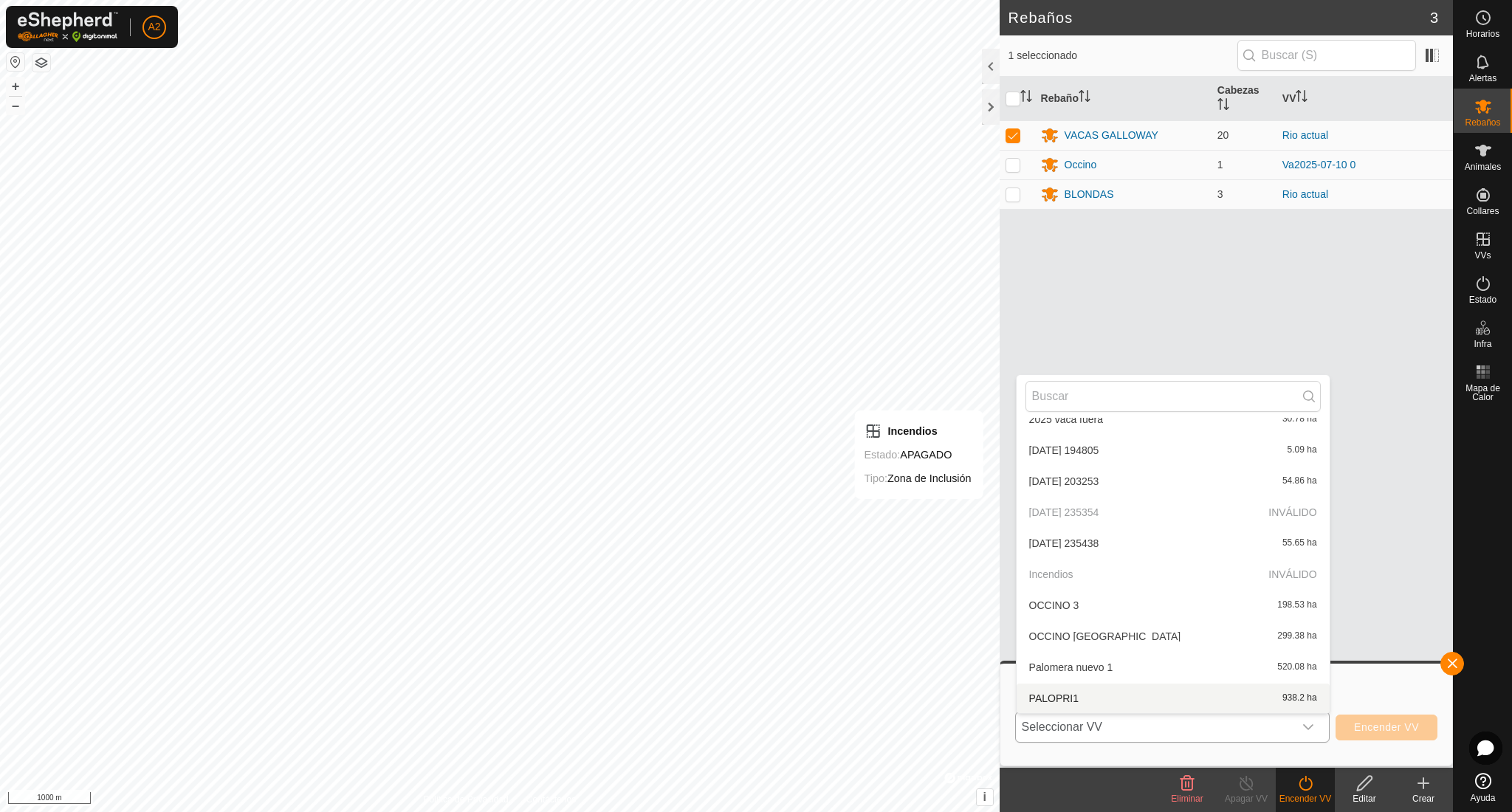
scroll to position [50, 0]
click at [1096, 693] on li "PALOPRI1 938.2 ha" at bounding box center [1173, 695] width 313 height 29
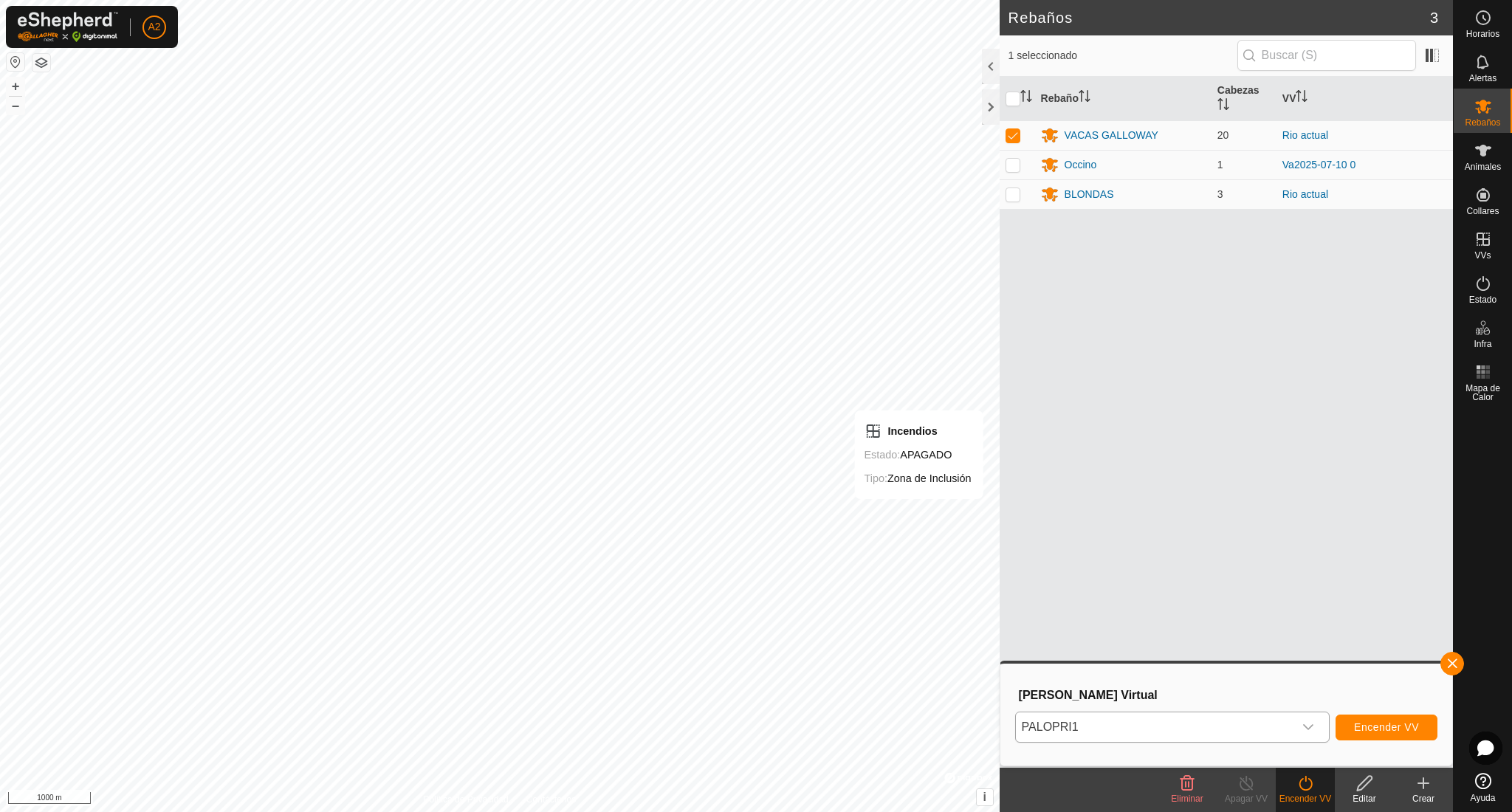
click at [1421, 718] on button "Encender VV" at bounding box center [1386, 727] width 102 height 26
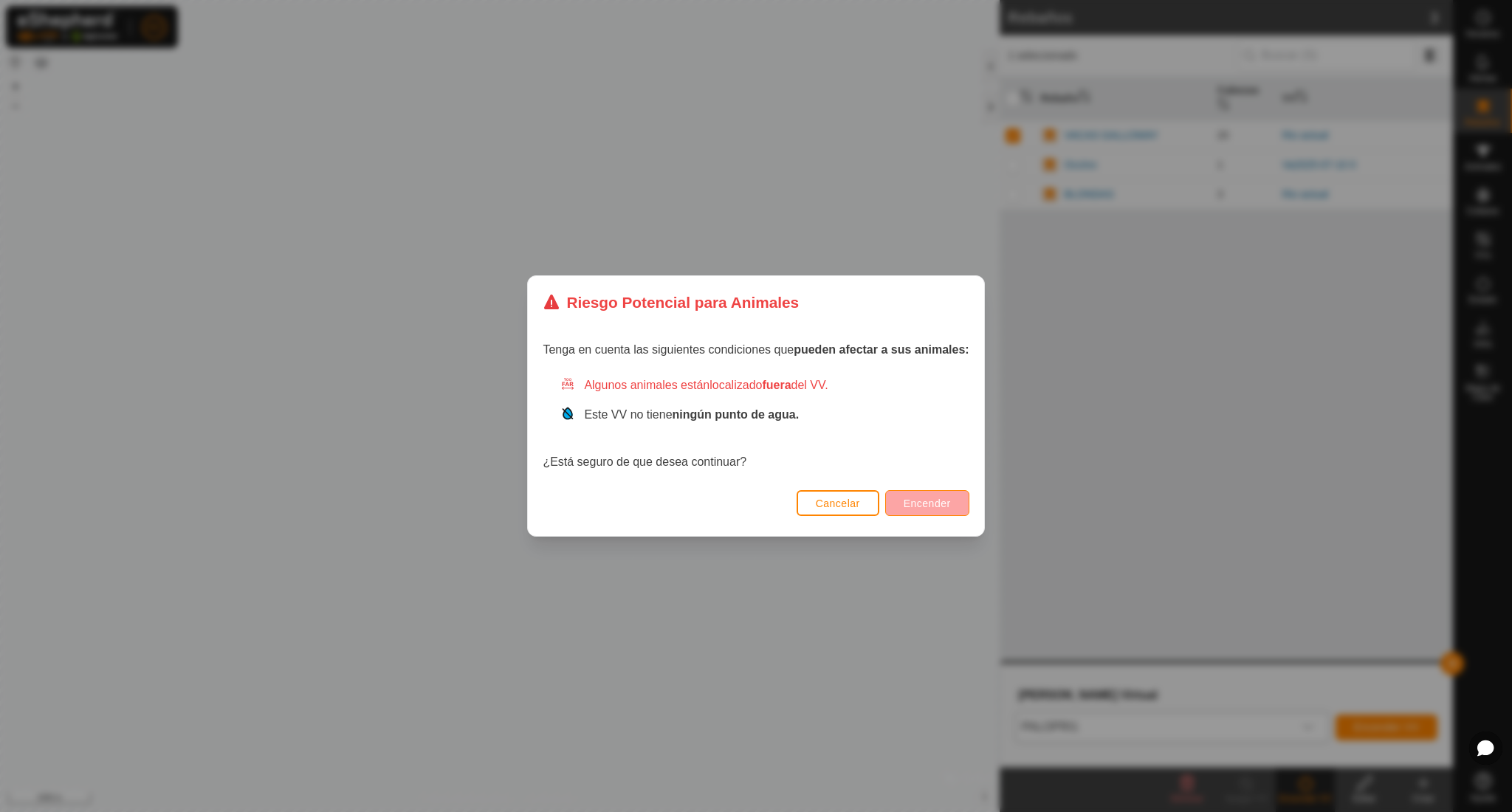
click at [925, 509] on button "Encender" at bounding box center [927, 503] width 84 height 26
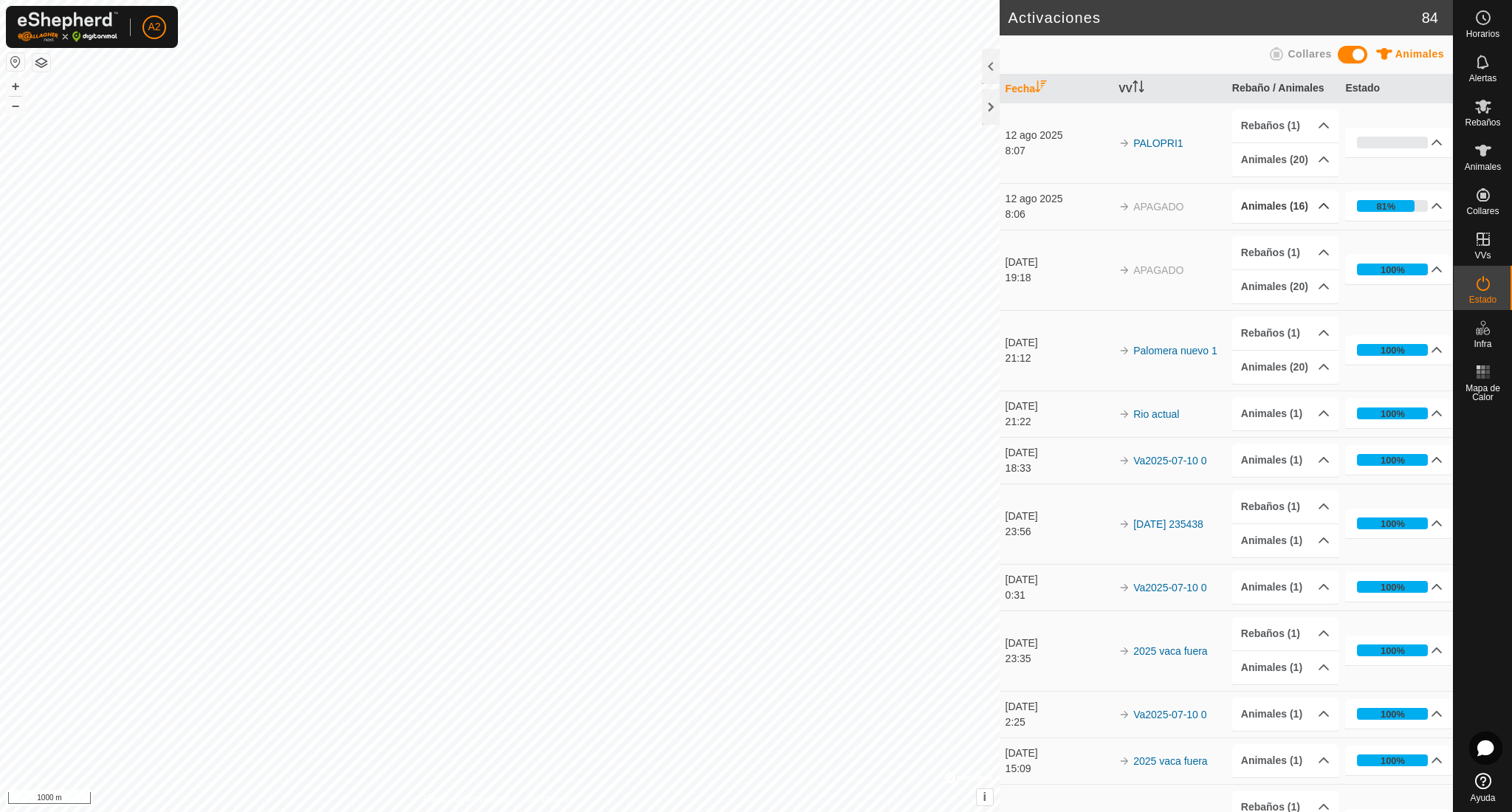
click at [1304, 205] on p-accordion-header "Animales (16)" at bounding box center [1286, 206] width 106 height 33
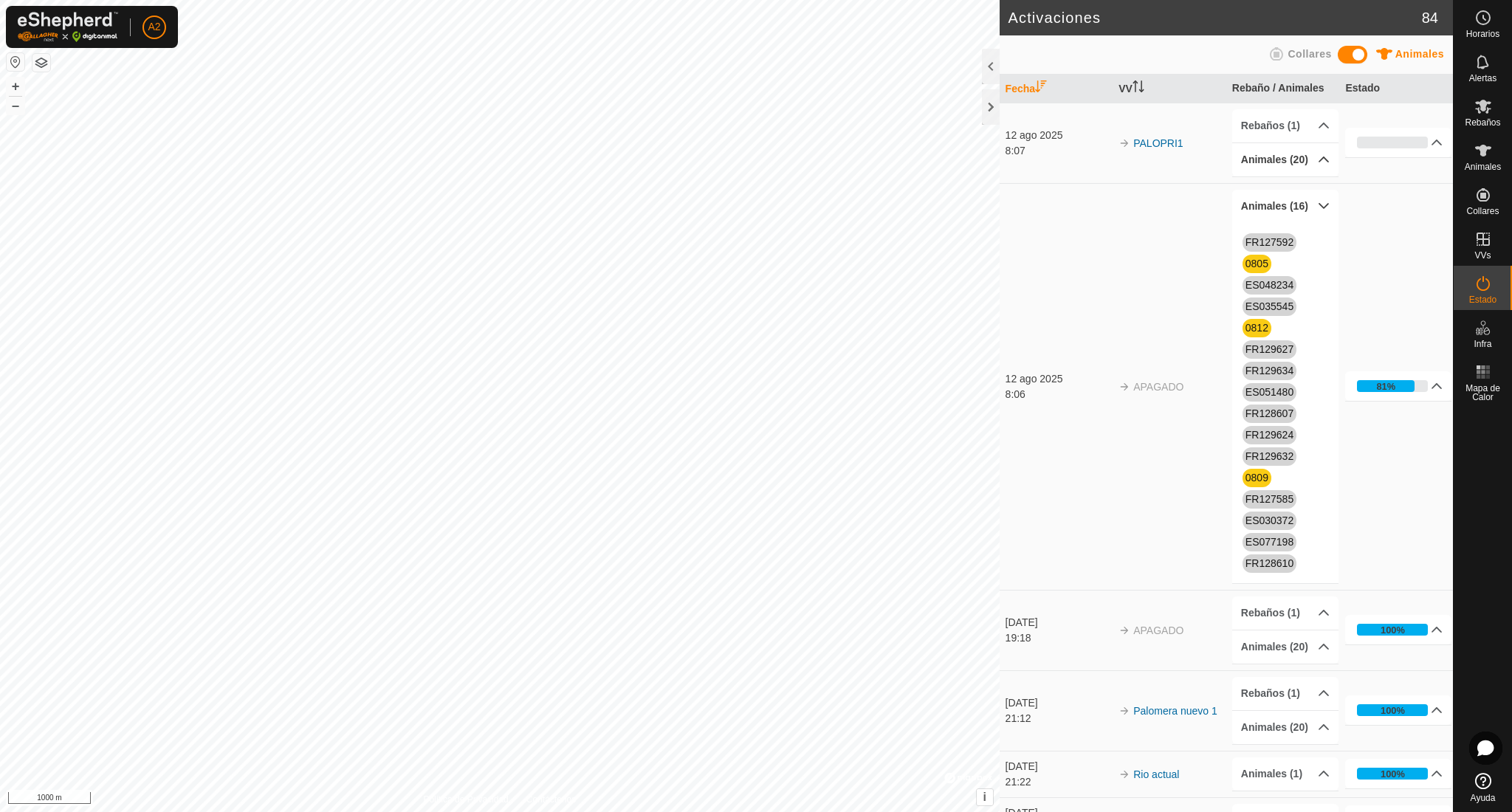
click at [1300, 159] on p-accordion-header "Animales (20)" at bounding box center [1286, 159] width 106 height 33
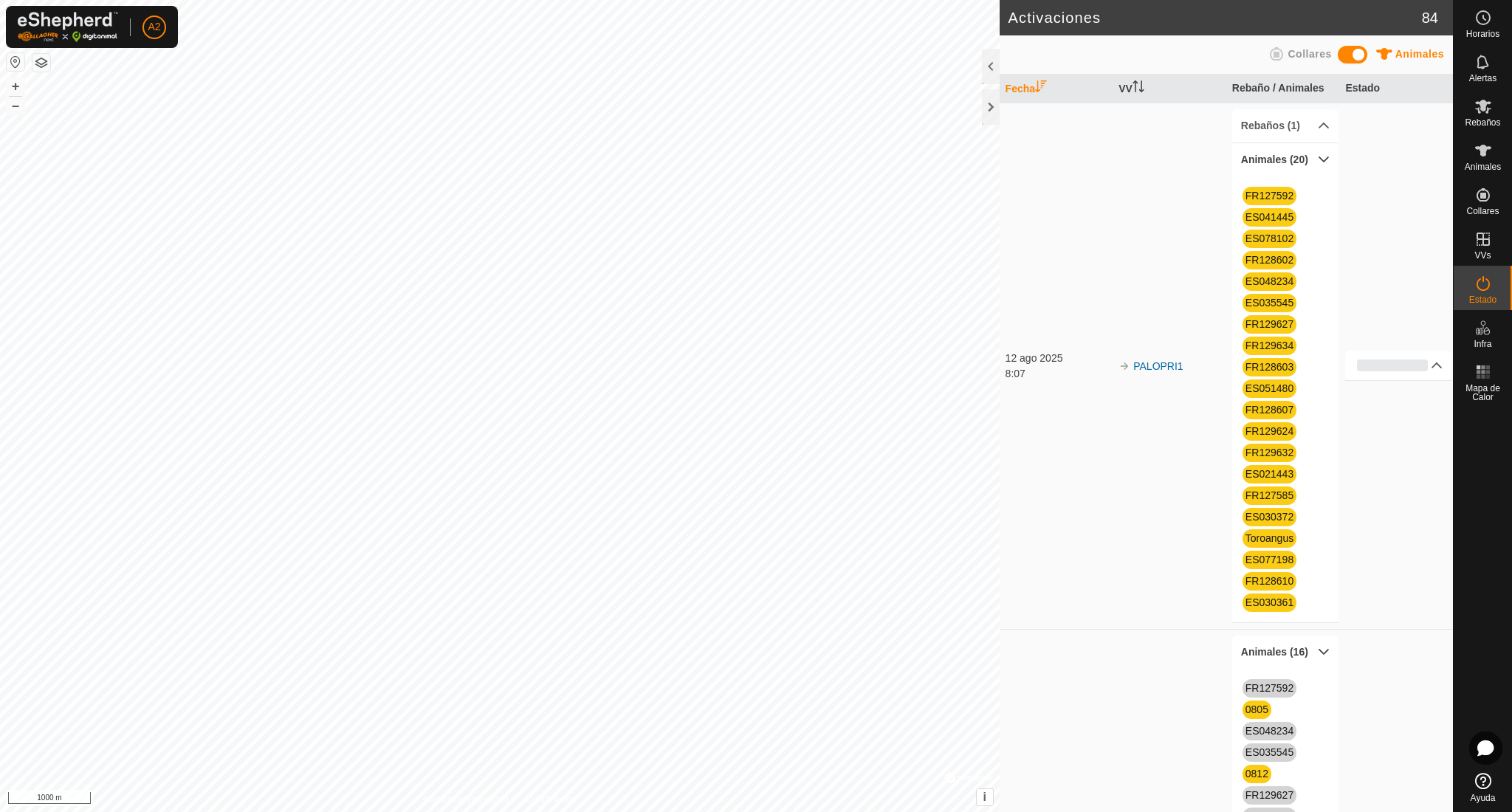
click at [1314, 158] on p-accordion-header "Animales (20)" at bounding box center [1286, 159] width 106 height 33
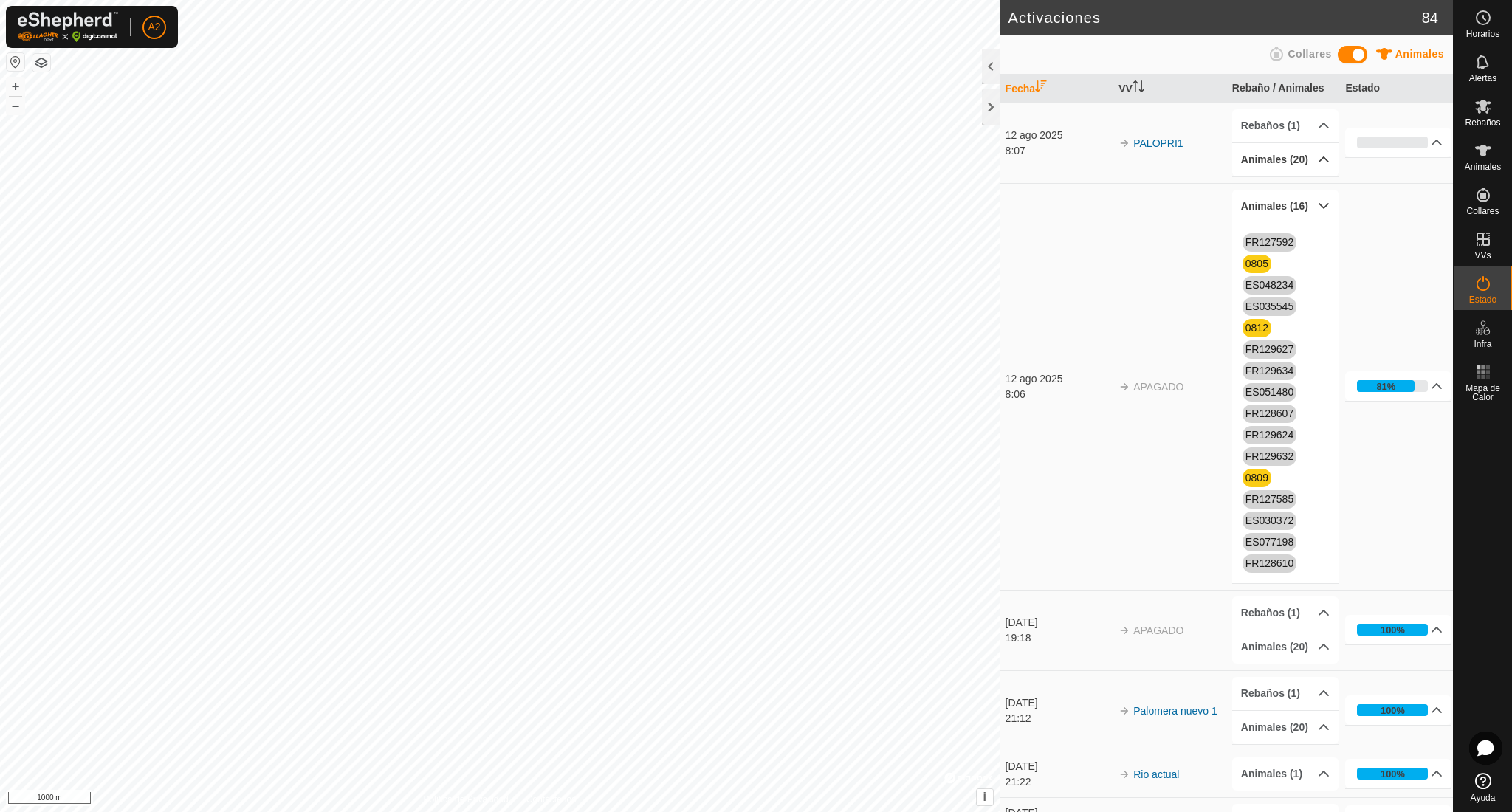
click at [1314, 158] on p-accordion-header "Animales (20)" at bounding box center [1286, 159] width 106 height 33
